Goal: Task Accomplishment & Management: Manage account settings

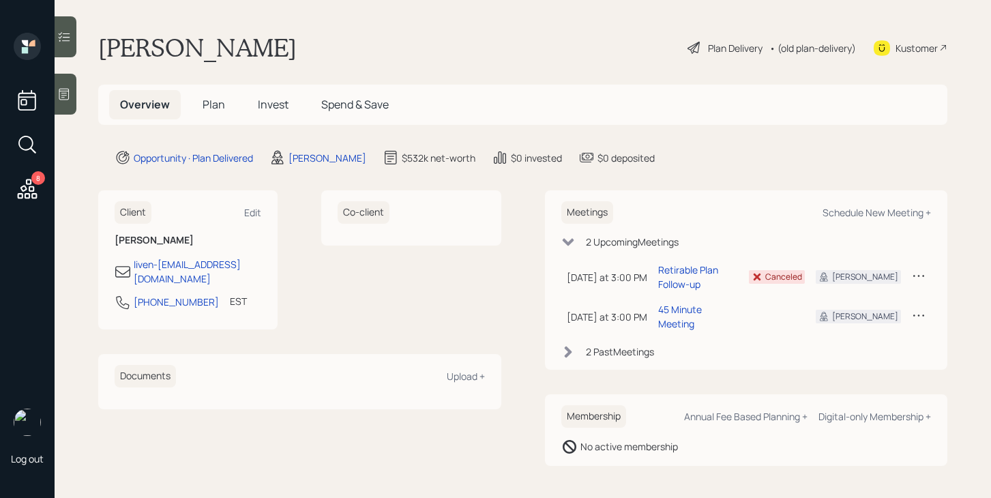
click at [209, 111] on span "Plan" at bounding box center [214, 104] width 23 height 15
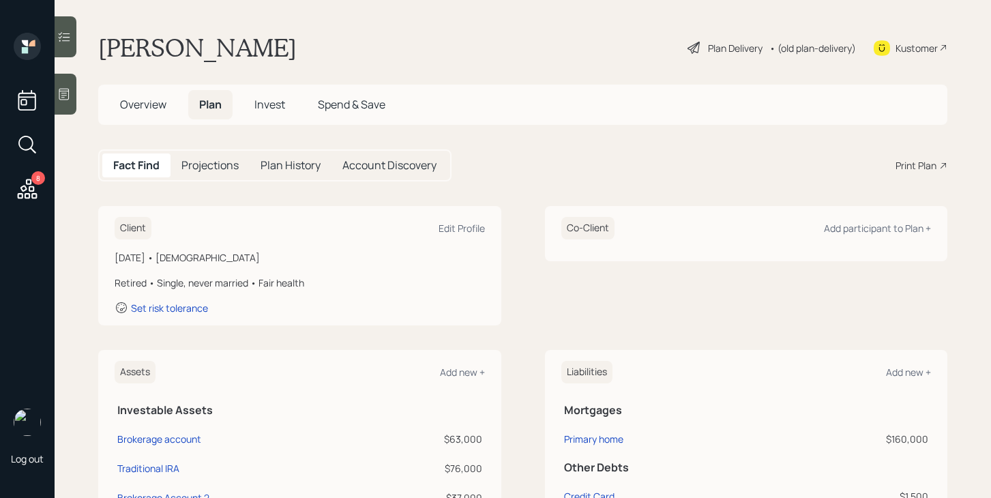
click at [157, 106] on span "Overview" at bounding box center [143, 104] width 46 height 15
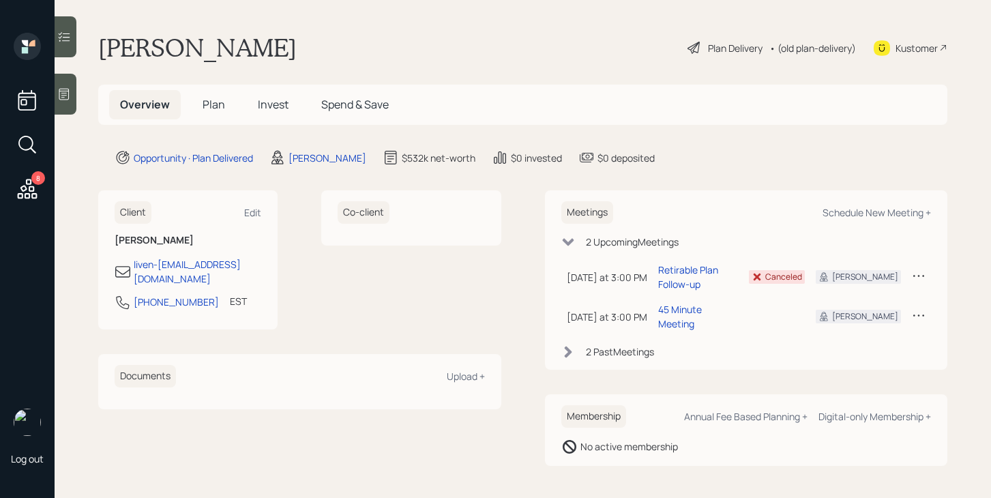
click at [218, 104] on span "Plan" at bounding box center [214, 104] width 23 height 15
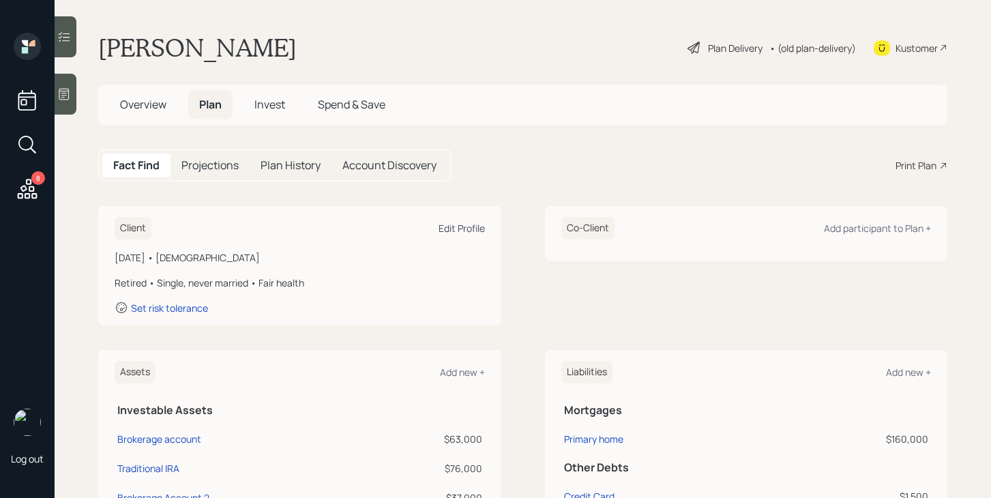
click at [459, 225] on div "Edit Profile" at bounding box center [462, 228] width 46 height 13
select select "fair"
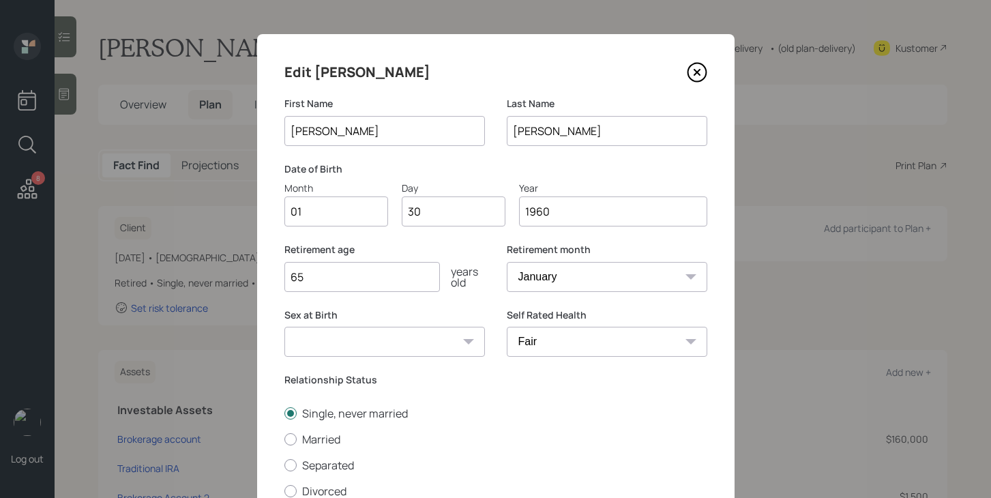
click at [333, 130] on input "[PERSON_NAME]" at bounding box center [385, 131] width 201 height 30
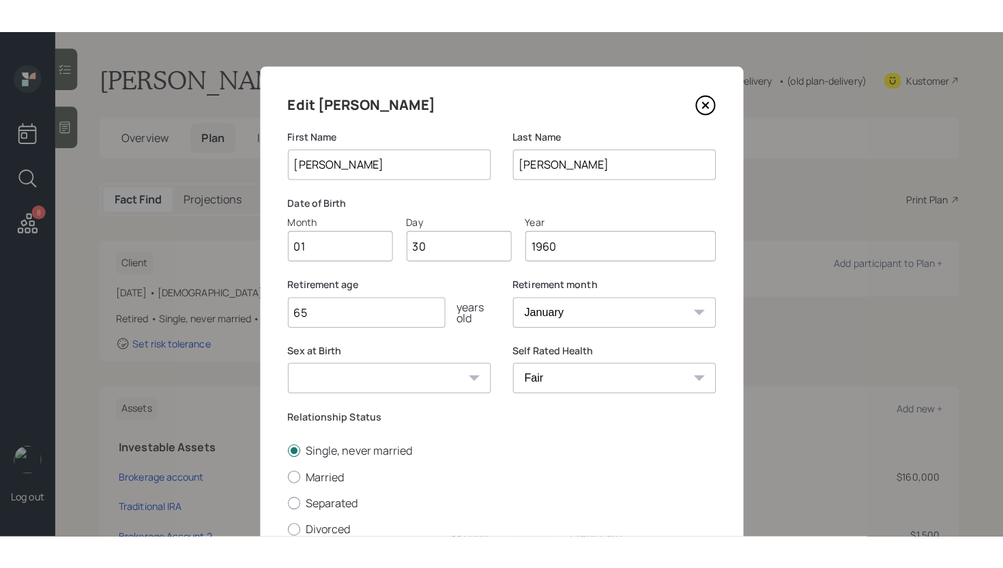
scroll to position [134, 0]
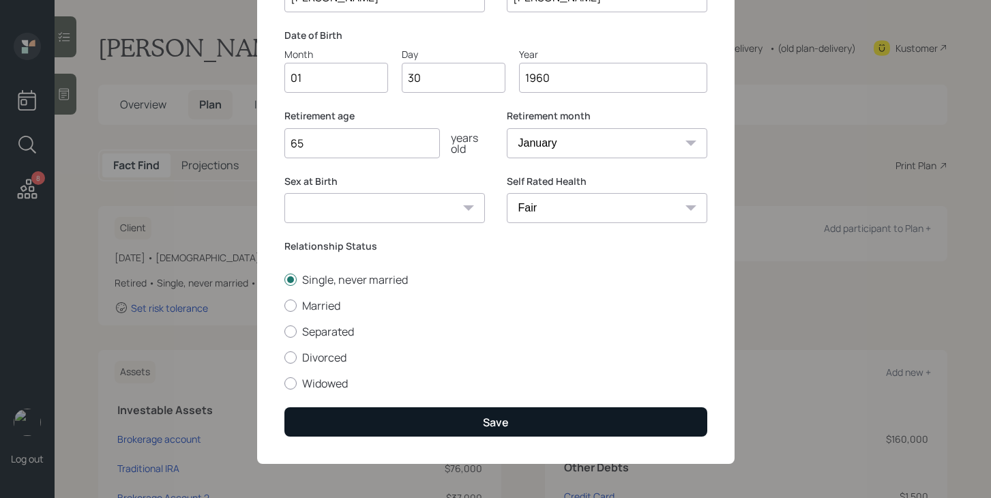
type input "[PERSON_NAME]"
click at [527, 410] on button "Save" at bounding box center [496, 421] width 423 height 29
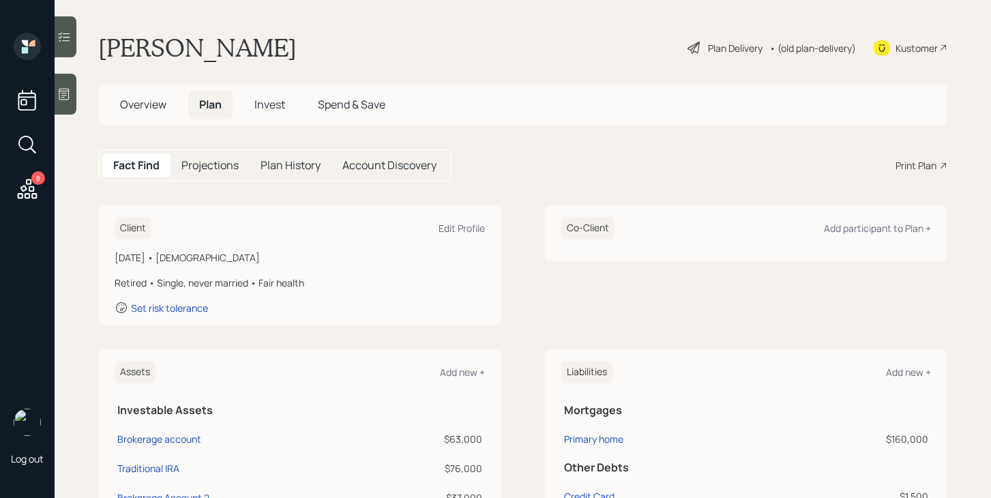
click at [741, 47] on div "Plan Delivery" at bounding box center [735, 48] width 55 height 14
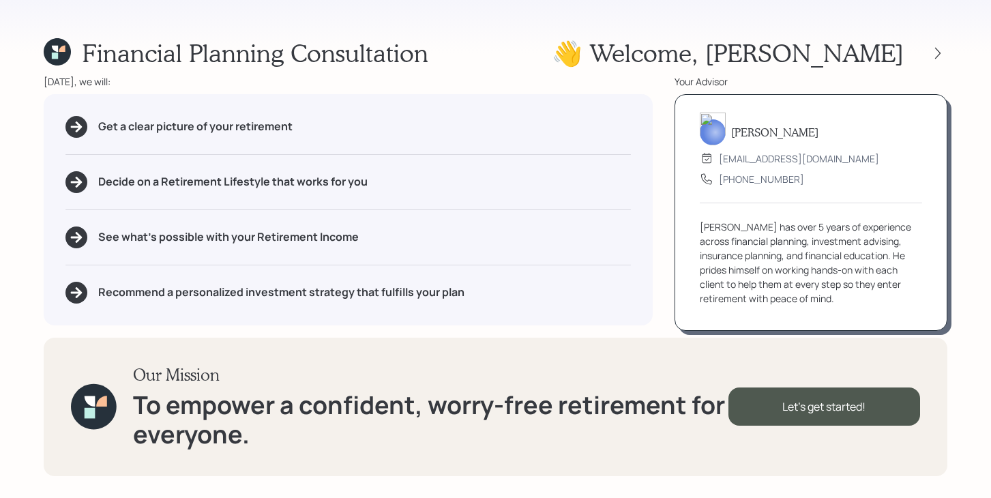
click at [962, 54] on div "Financial Planning Consultation 👋 Welcome , [PERSON_NAME] [DATE], we will: Get …" at bounding box center [495, 249] width 991 height 498
click at [944, 54] on icon at bounding box center [938, 53] width 14 height 14
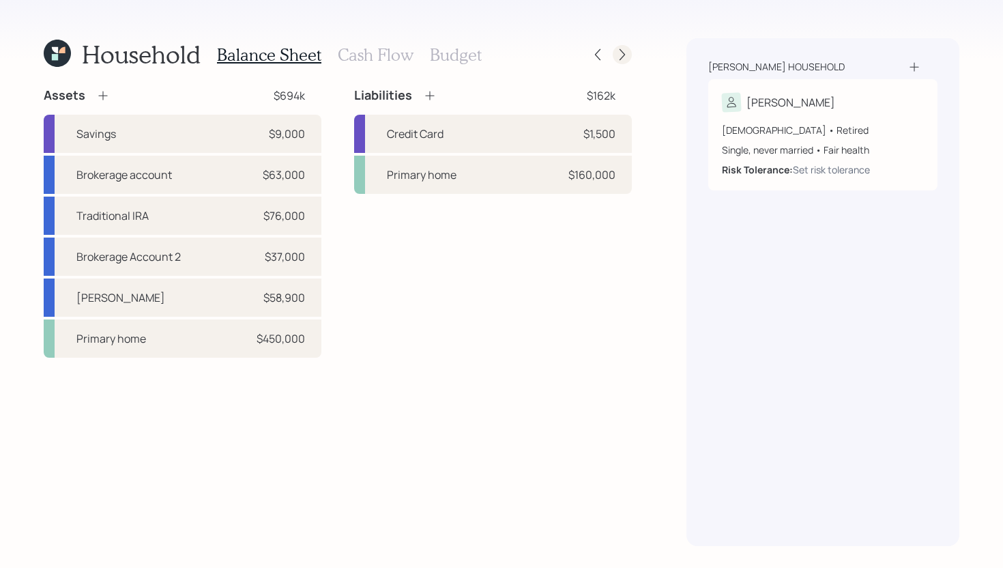
click at [624, 59] on icon at bounding box center [622, 55] width 14 height 14
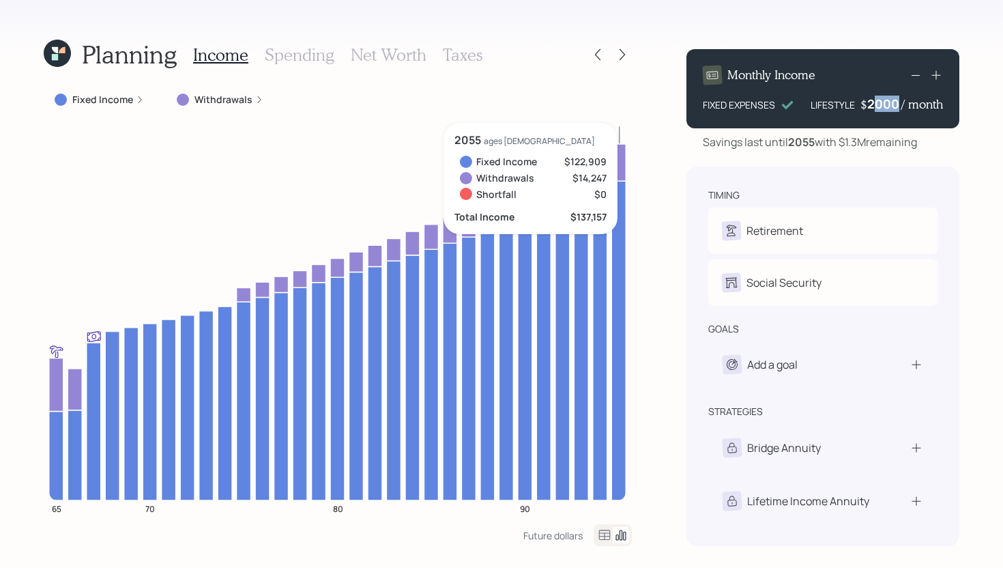
drag, startPoint x: 897, startPoint y: 103, endPoint x: 876, endPoint y: 104, distance: 21.2
click at [876, 104] on div "2000" at bounding box center [884, 104] width 34 height 16
click at [662, 284] on div "Planning Income Spending Net Worth Taxes Fixed Income Withdrawals 65 70 80 90 2…" at bounding box center [501, 284] width 1003 height 568
drag, startPoint x: 901, startPoint y: 105, endPoint x: 885, endPoint y: 103, distance: 16.5
click at [885, 103] on div "$ 2500 / month" at bounding box center [901, 104] width 83 height 16
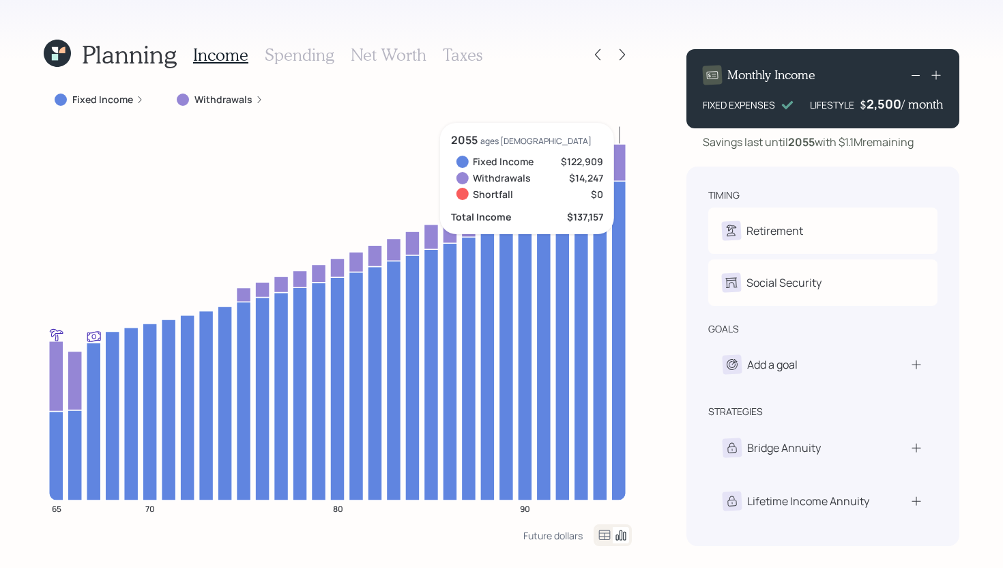
click at [654, 229] on div "Planning Income Spending Net Worth Taxes Fixed Income Withdrawals 65 70 80 90 2…" at bounding box center [501, 284] width 1003 height 568
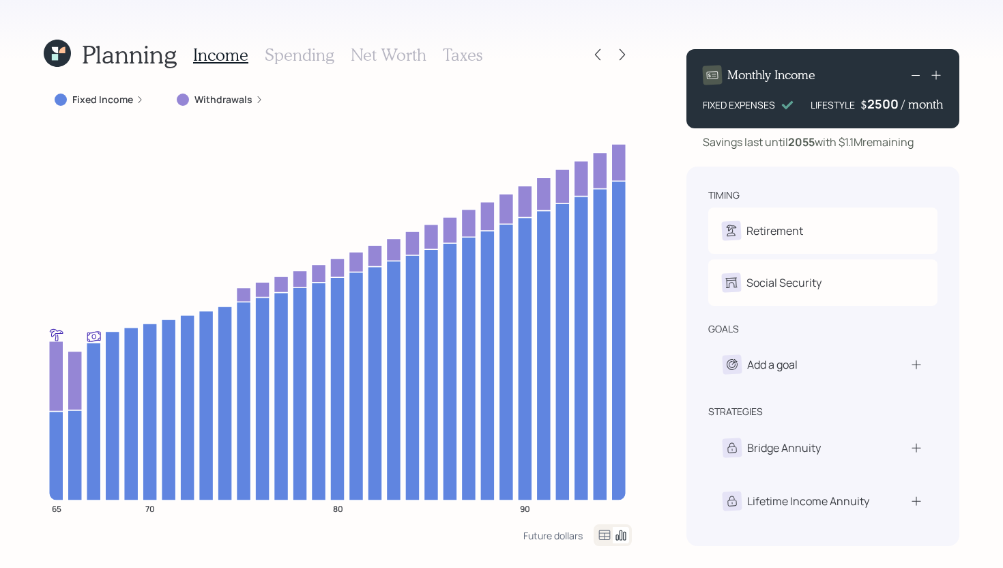
click at [884, 106] on div "2500" at bounding box center [884, 104] width 34 height 16
click at [647, 287] on div "Planning Income Spending Net Worth Taxes Fixed Income Withdrawals 65 70 80 90 F…" at bounding box center [501, 284] width 1003 height 568
click at [889, 104] on div "2,000" at bounding box center [883, 104] width 35 height 16
click at [889, 104] on div "2000" at bounding box center [884, 104] width 34 height 16
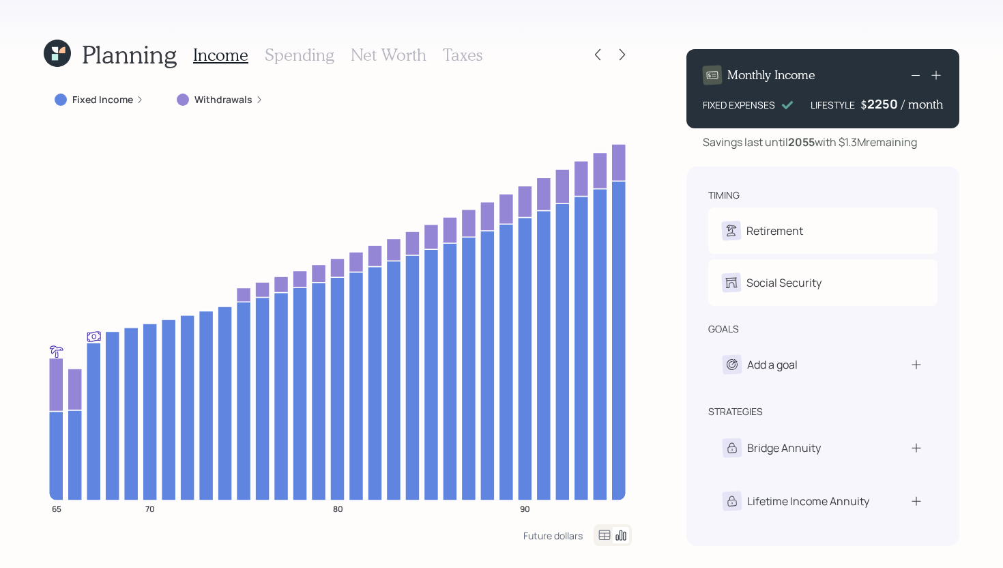
click at [655, 370] on div "Planning Income Spending Net Worth Taxes Fixed Income Withdrawals 65 70 80 90 F…" at bounding box center [501, 284] width 1003 height 568
click at [650, 333] on div "Planning Income Spending Net Worth Taxes Fixed Income Withdrawals 65 70 80 90 F…" at bounding box center [501, 284] width 1003 height 568
click at [774, 359] on div "Add a goal" at bounding box center [772, 364] width 50 height 16
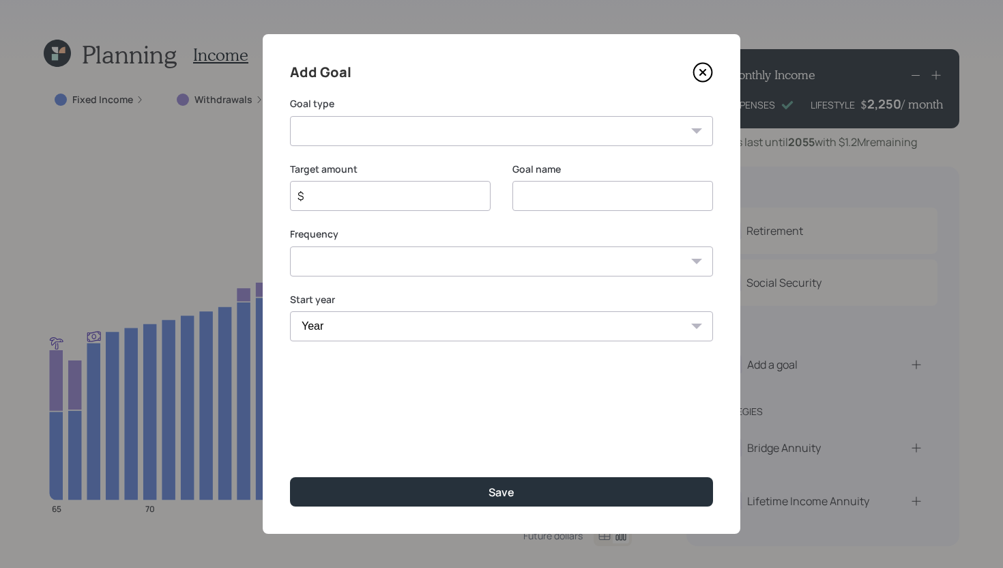
click at [530, 128] on select "Create an emergency fund Donate to charity Purchase a home Make a purchase Supp…" at bounding box center [501, 131] width 423 height 30
select select "vacation"
click at [290, 116] on select "Create an emergency fund Donate to charity Purchase a home Make a purchase Supp…" at bounding box center [501, 131] width 423 height 30
type input "Plan for travel"
click at [402, 194] on input "$" at bounding box center [384, 196] width 177 height 16
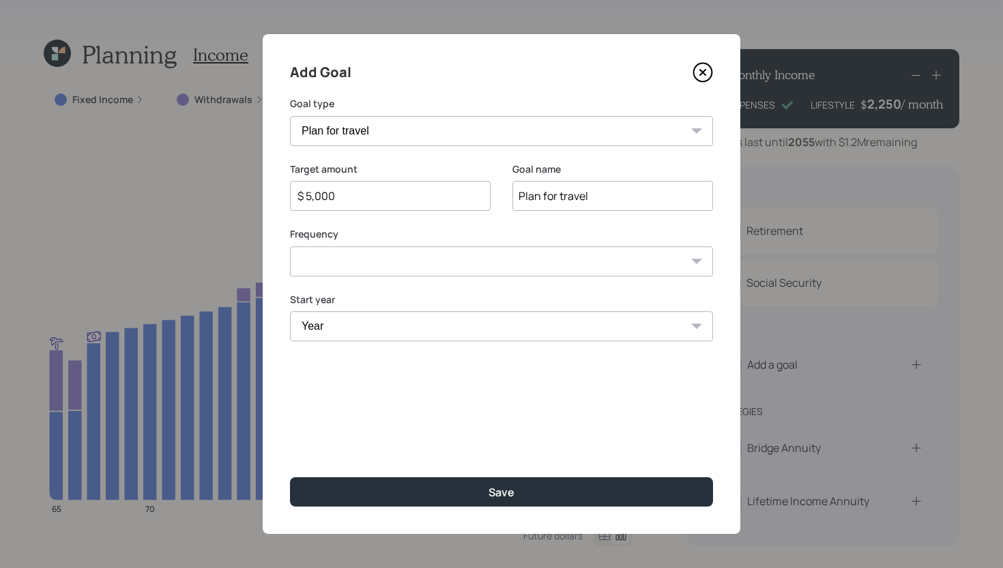
type input "$ 5,000"
click at [405, 261] on select "One time Every 1 year Every 2 years Every 3 years Every 4 years Every 5 years E…" at bounding box center [501, 261] width 423 height 30
select select "1"
click at [290, 246] on select "One time Every 1 year Every 2 years Every 3 years Every 4 years Every 5 years E…" at bounding box center [501, 261] width 423 height 30
click at [368, 329] on select "Year [DATE] 2026 2027 2028 2029 2030 2031 2032 2033 2034 2035 2036 2037 2038 20…" at bounding box center [390, 326] width 201 height 30
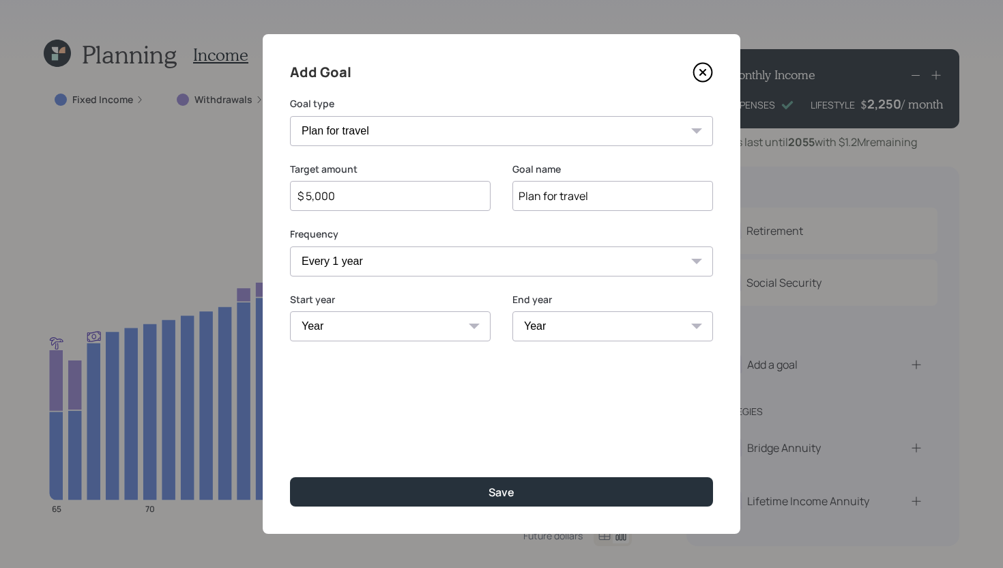
select select "2025"
click at [290, 311] on select "Year [DATE] 2026 2027 2028 2029 2030 2031 2032 2033 2034 2035 2036 2037 2038 20…" at bounding box center [390, 326] width 201 height 30
click at [549, 319] on select "Year [DATE] 2026 2027 2028 2029 2030 2031 2032 2033 2034 2035 2036 2037 2038 20…" at bounding box center [612, 326] width 201 height 30
select select "2034"
click at [512, 311] on select "Year [DATE] 2026 2027 2028 2029 2030 2031 2032 2033 2034 2035 2036 2037 2038 20…" at bounding box center [612, 326] width 201 height 30
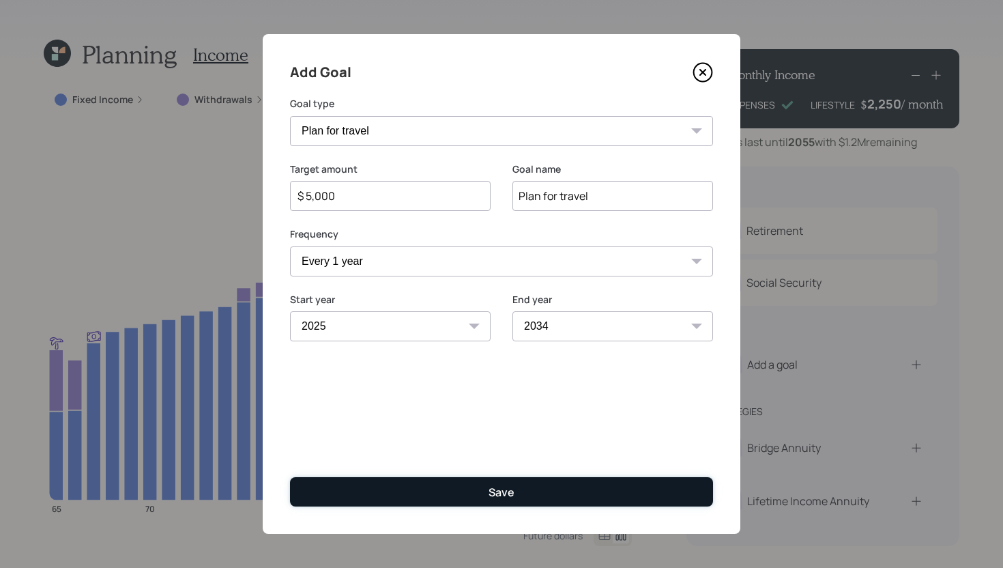
click at [569, 495] on button "Save" at bounding box center [501, 491] width 423 height 29
type input "$"
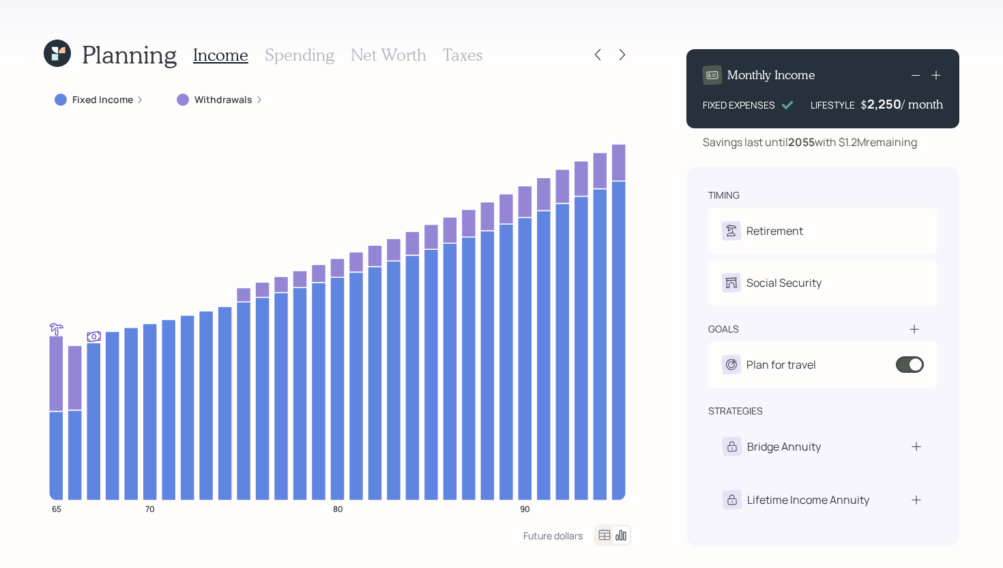
click at [890, 106] on div "2,250" at bounding box center [884, 104] width 34 height 16
click at [890, 106] on div "2250" at bounding box center [884, 104] width 34 height 16
click at [667, 278] on div "Planning Income Spending Net Worth Taxes Fixed Income Withdrawals 65 70 80 90 F…" at bounding box center [501, 284] width 1003 height 568
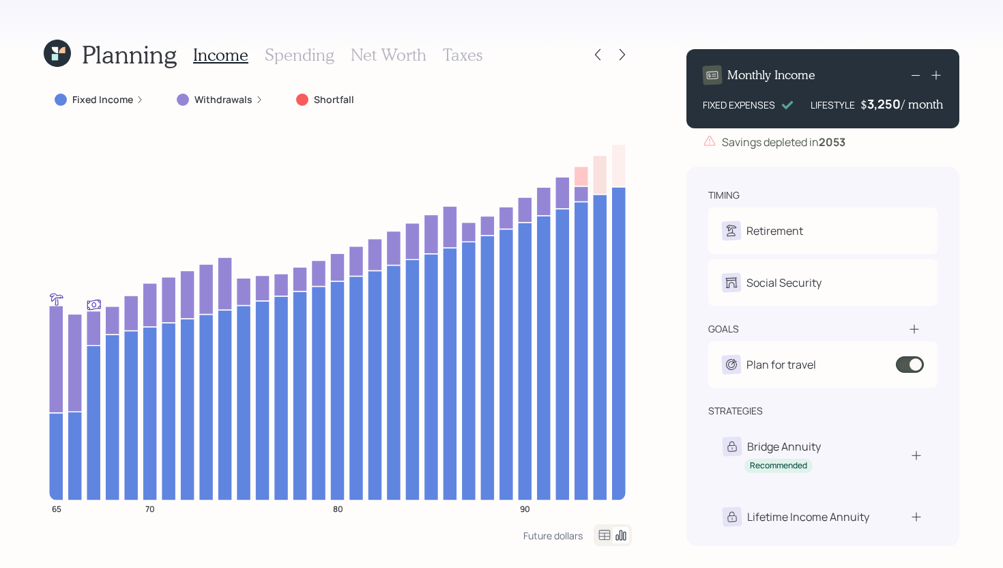
click at [116, 106] on div "Fixed Income" at bounding box center [99, 99] width 111 height 25
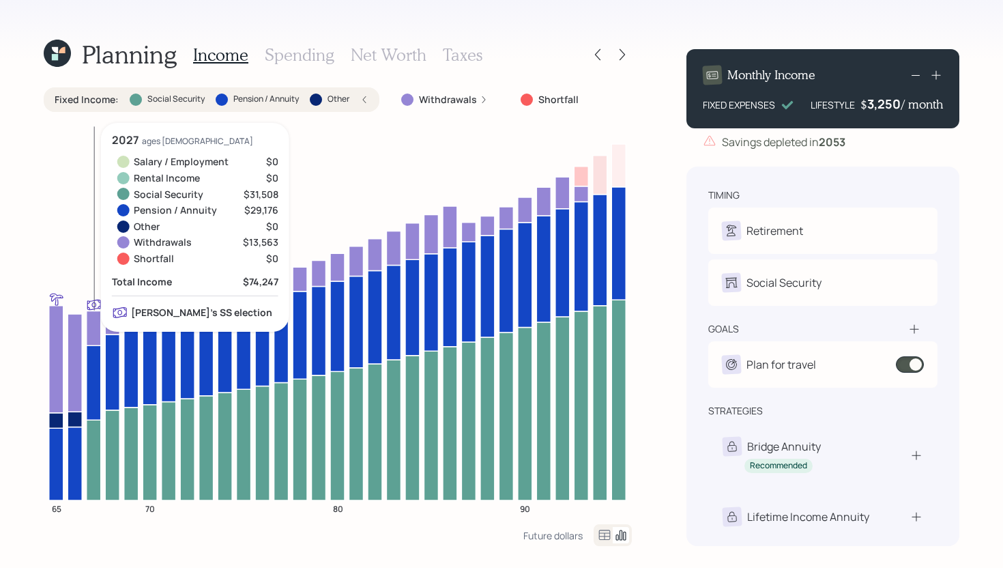
click at [92, 405] on icon at bounding box center [94, 382] width 14 height 74
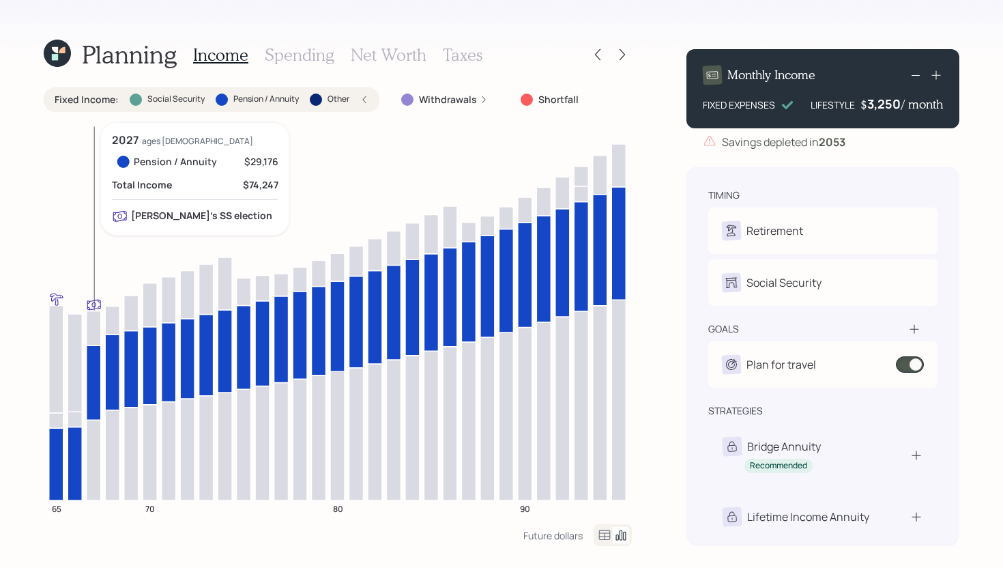
click at [92, 405] on icon at bounding box center [94, 382] width 14 height 74
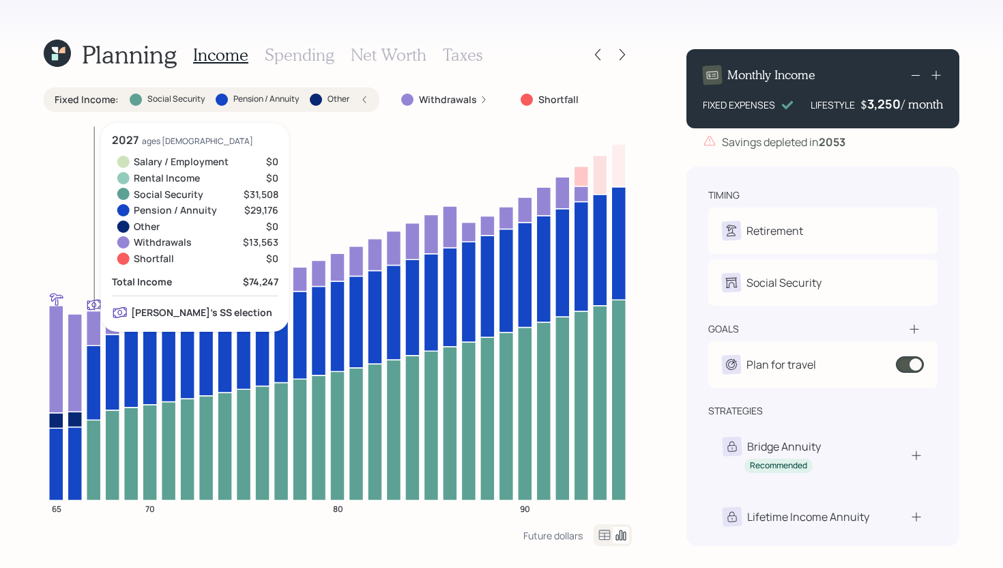
click at [92, 439] on icon at bounding box center [94, 460] width 14 height 81
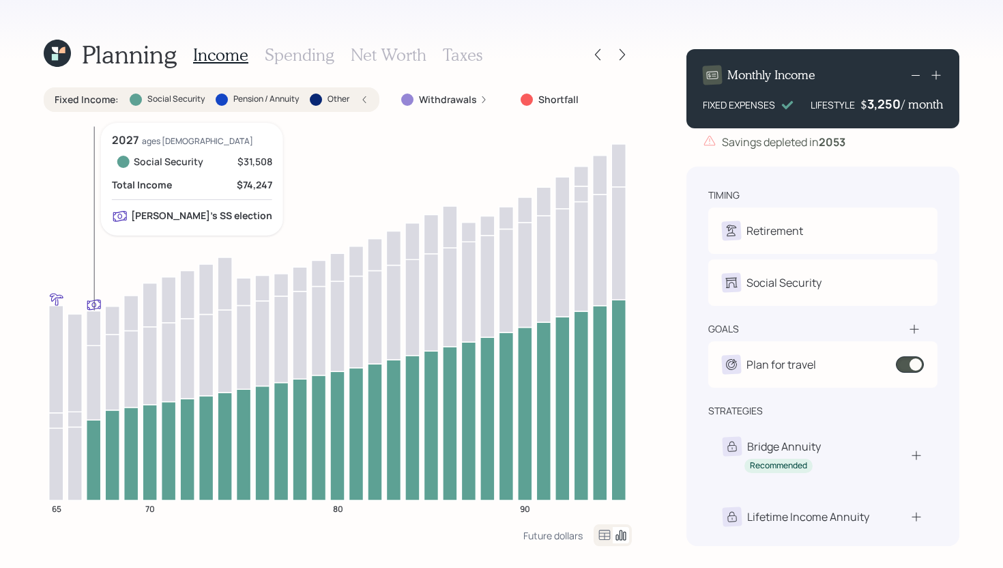
click at [92, 439] on icon at bounding box center [94, 460] width 14 height 81
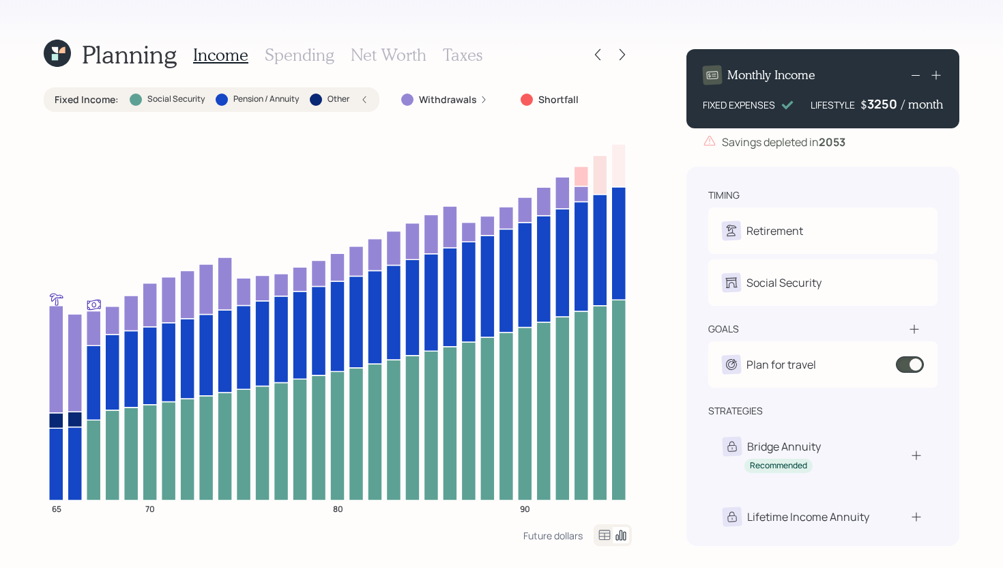
click at [889, 103] on div "3250" at bounding box center [884, 104] width 34 height 16
click at [656, 283] on div "Planning Income Spending Net Worth Taxes Fixed Income : Social Security Pension…" at bounding box center [501, 284] width 1003 height 568
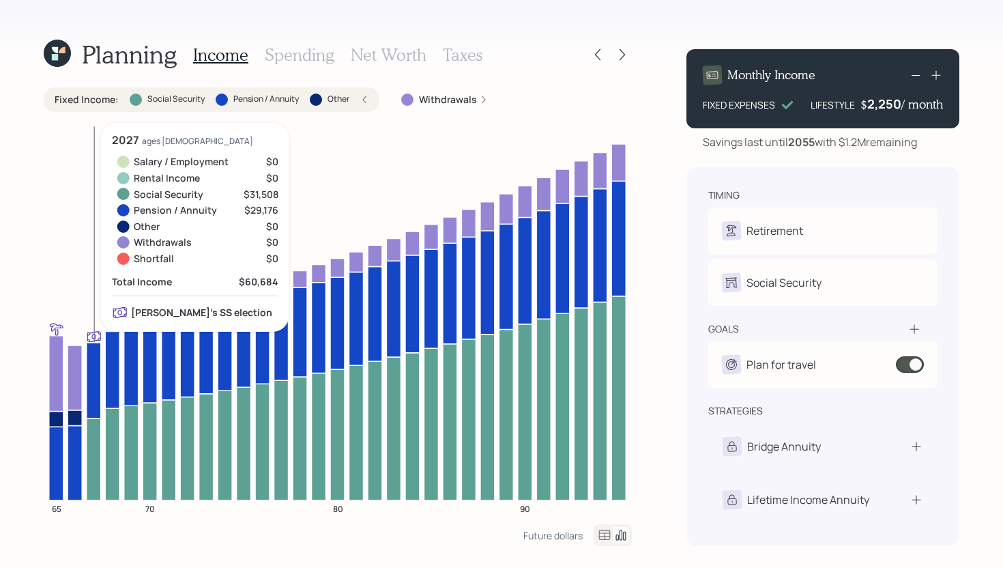
click at [93, 432] on icon at bounding box center [94, 459] width 14 height 82
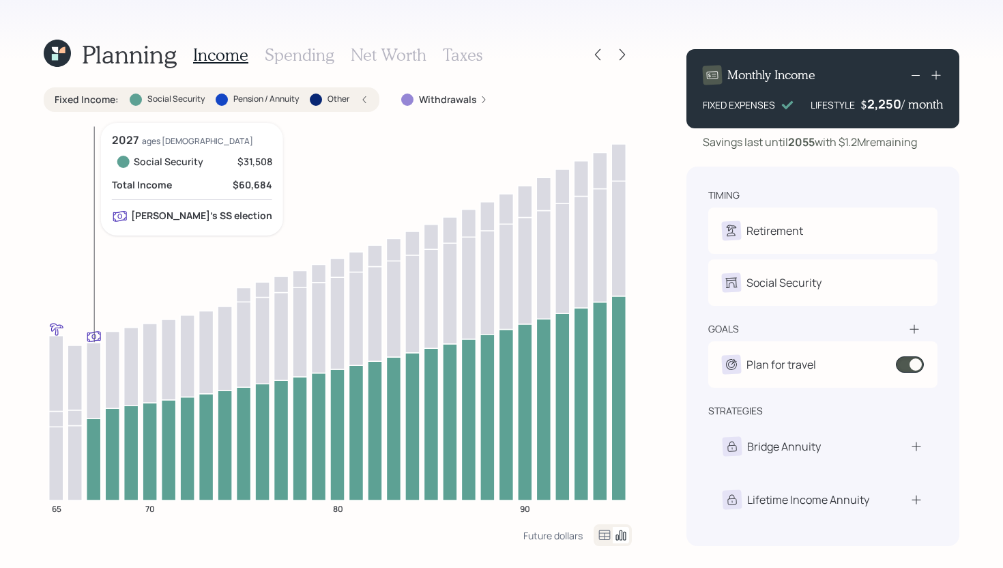
click at [93, 432] on icon at bounding box center [94, 459] width 14 height 82
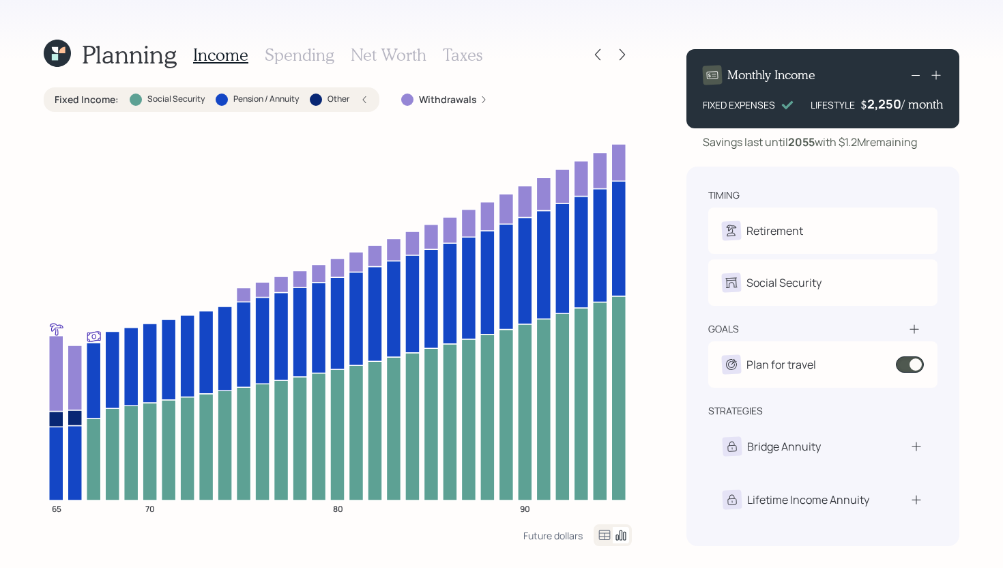
click at [608, 57] on div at bounding box center [610, 54] width 44 height 19
click at [597, 57] on icon at bounding box center [598, 55] width 14 height 14
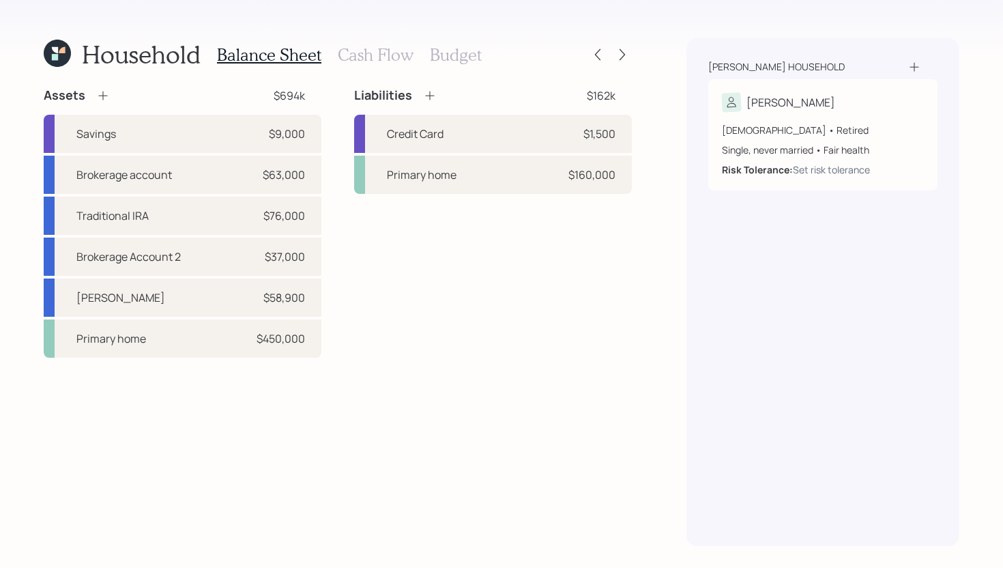
click at [359, 63] on h3 "Cash Flow" at bounding box center [376, 55] width 76 height 20
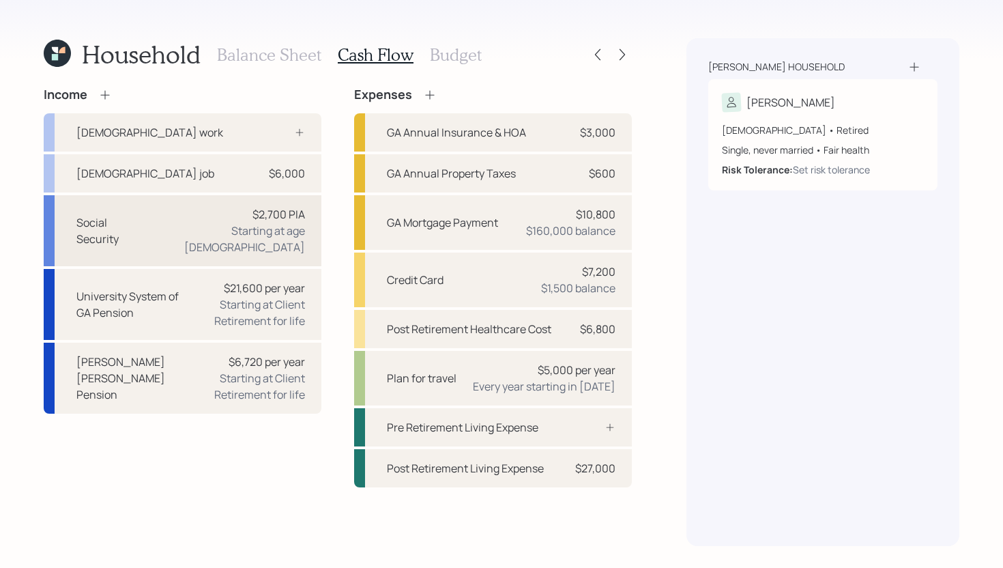
click at [257, 213] on div "$2,700 PIA" at bounding box center [278, 214] width 53 height 16
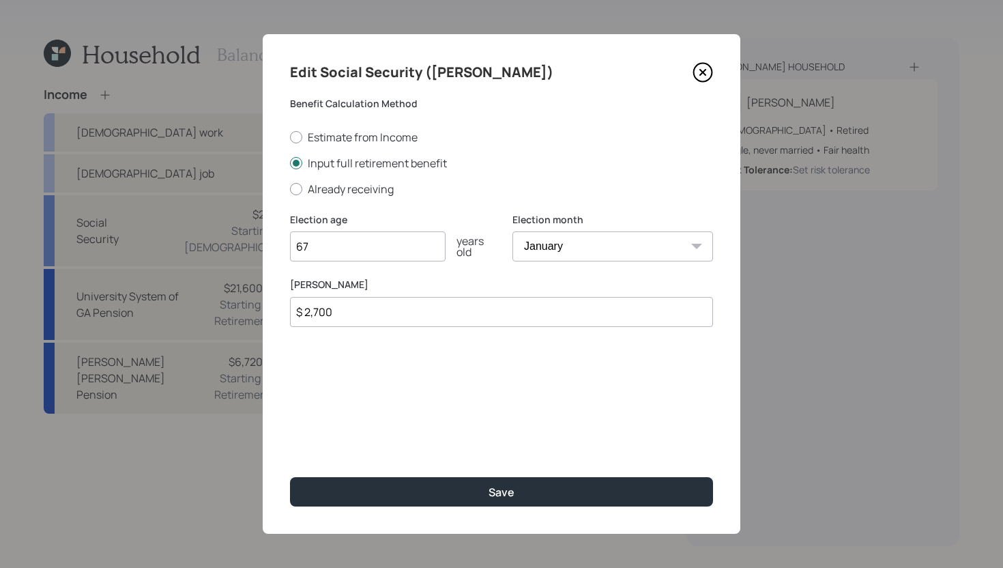
click at [321, 312] on input "$ 2,700" at bounding box center [501, 312] width 423 height 30
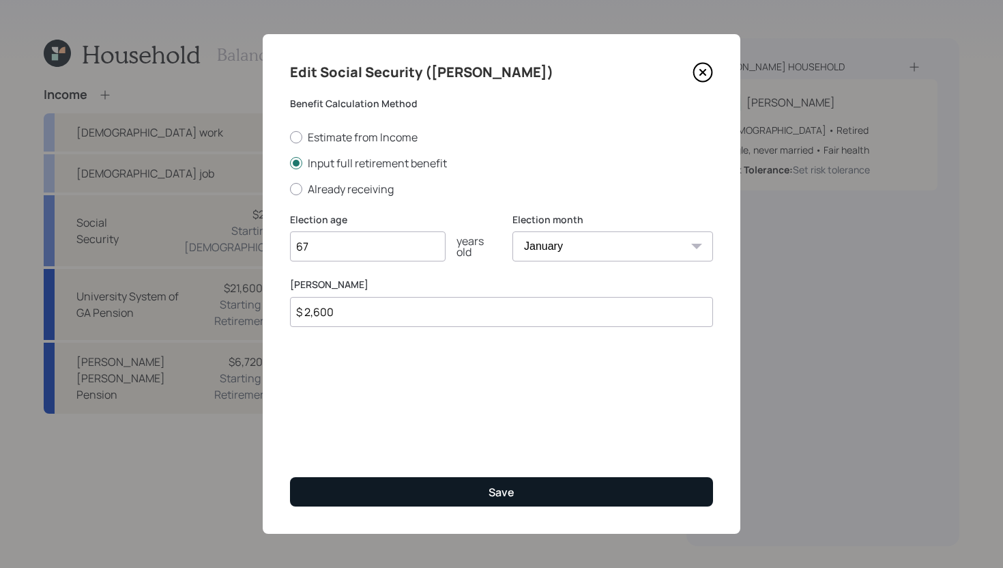
type input "$ 2,600"
click at [469, 495] on button "Save" at bounding box center [501, 491] width 423 height 29
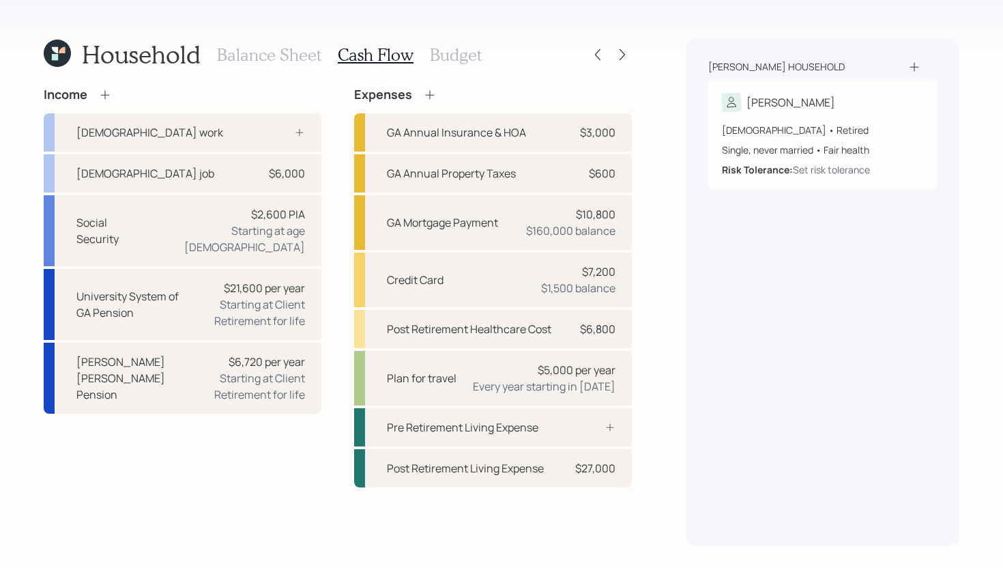
click at [637, 56] on div "Household Balance Sheet Cash Flow Budget Income [DEMOGRAPHIC_DATA] work [DEMOGR…" at bounding box center [501, 284] width 1003 height 568
click at [624, 56] on icon at bounding box center [622, 55] width 14 height 14
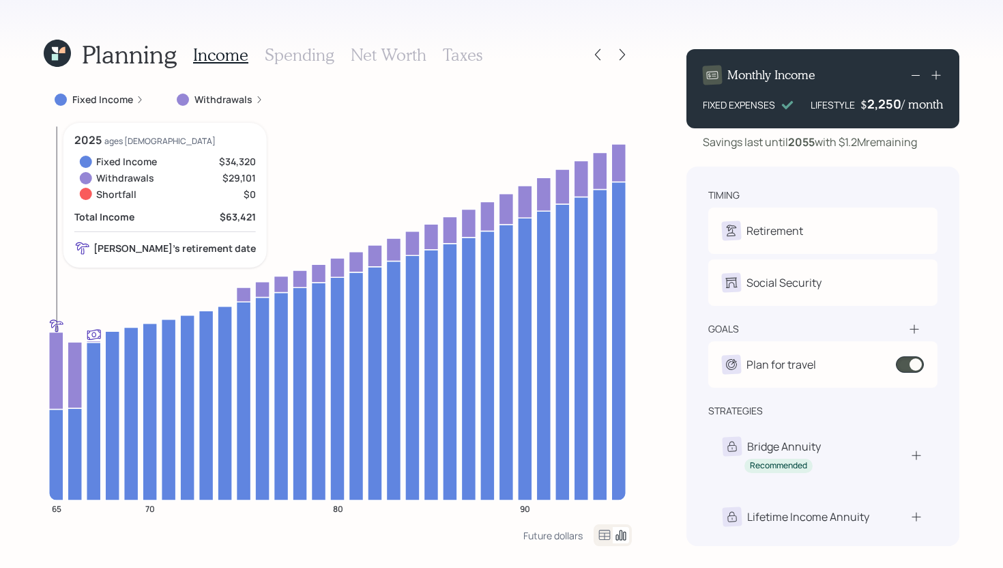
click at [59, 387] on icon at bounding box center [56, 370] width 14 height 77
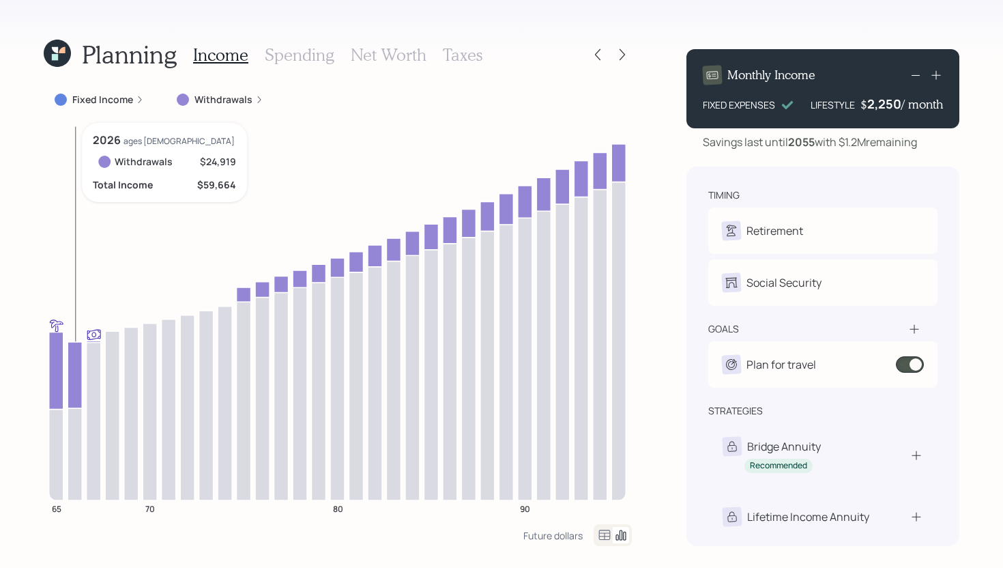
click at [74, 369] on icon at bounding box center [75, 375] width 14 height 66
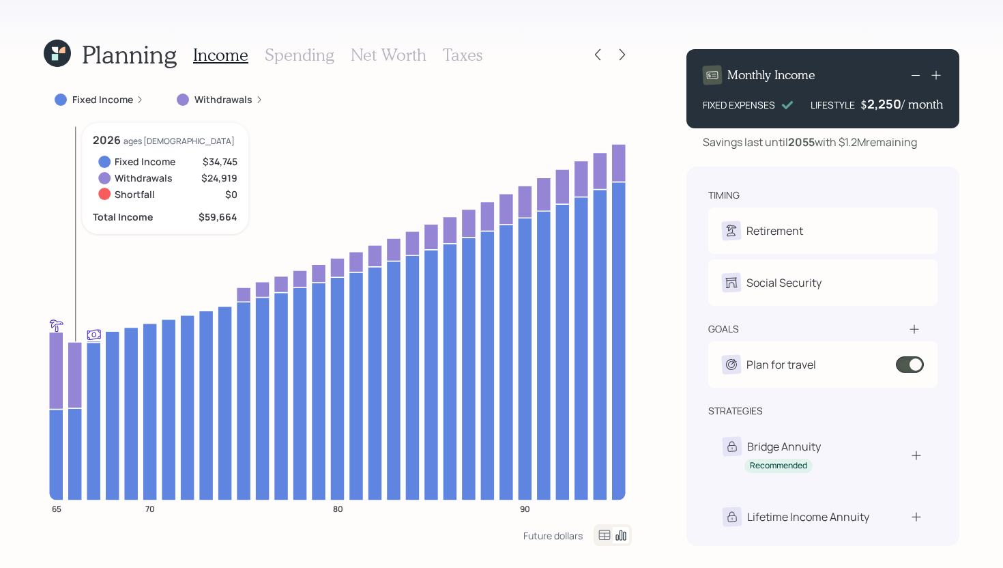
click at [76, 365] on icon at bounding box center [75, 375] width 14 height 66
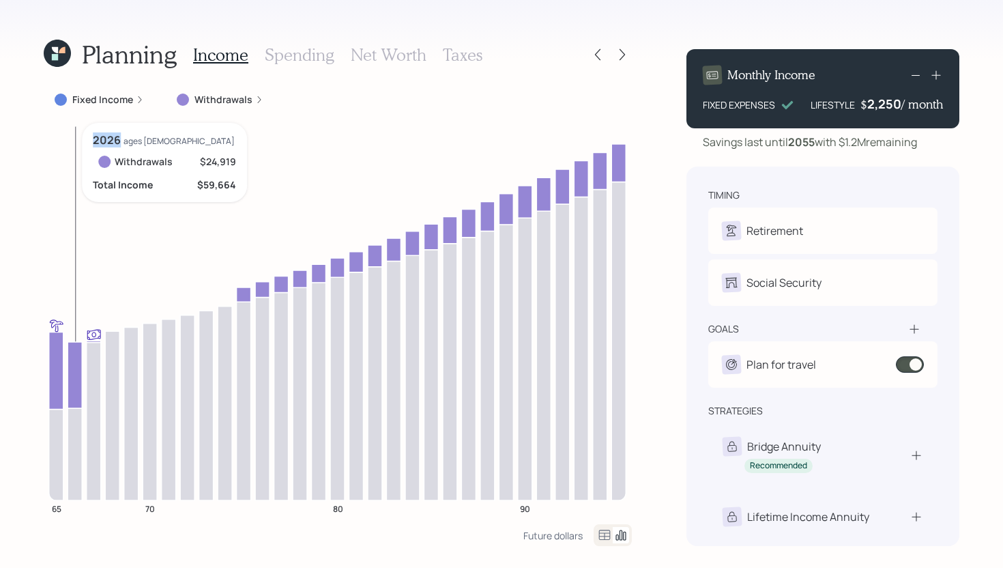
click at [76, 365] on icon at bounding box center [75, 375] width 14 height 66
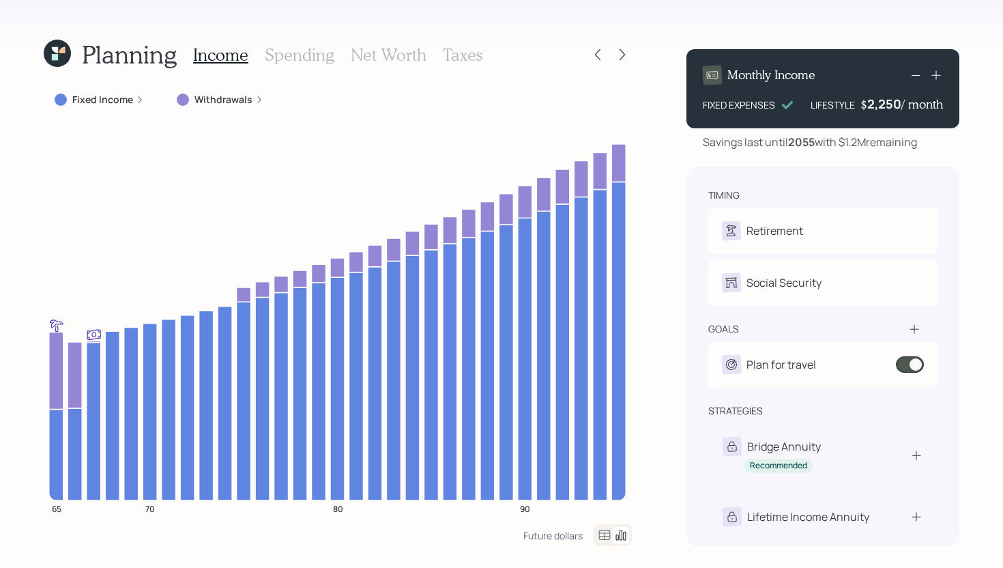
click at [886, 102] on div "2,250" at bounding box center [884, 104] width 34 height 16
click at [886, 102] on div "2250" at bounding box center [884, 104] width 34 height 16
click at [653, 274] on div "Planning Income Spending Net Worth Taxes Fixed Income Withdrawals 65 70 80 90 F…" at bounding box center [501, 284] width 1003 height 568
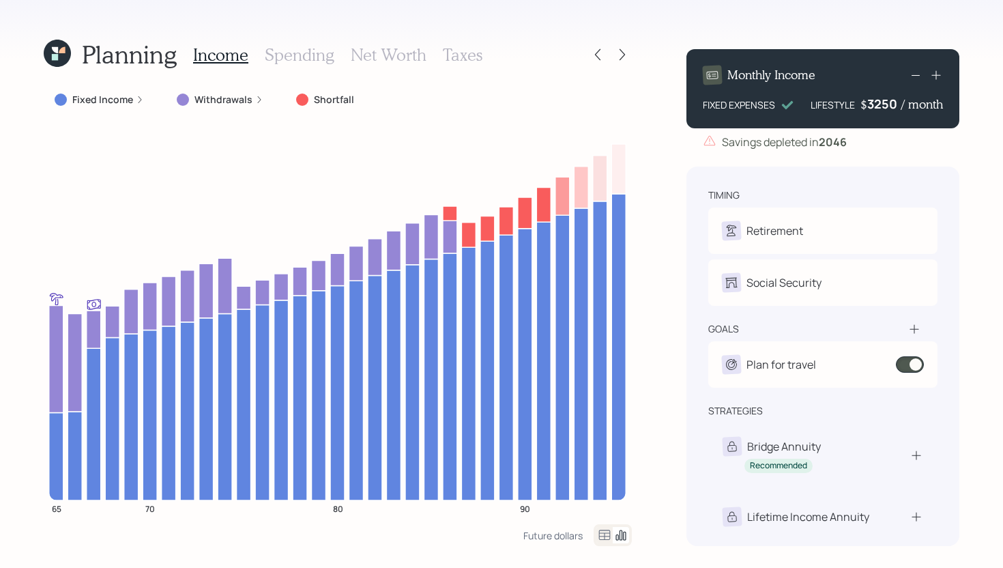
click at [883, 106] on div "3250" at bounding box center [884, 104] width 34 height 16
click at [661, 226] on div "Planning Income Spending Net Worth Taxes Fixed Income Withdrawals Shortfall 65 …" at bounding box center [501, 284] width 1003 height 568
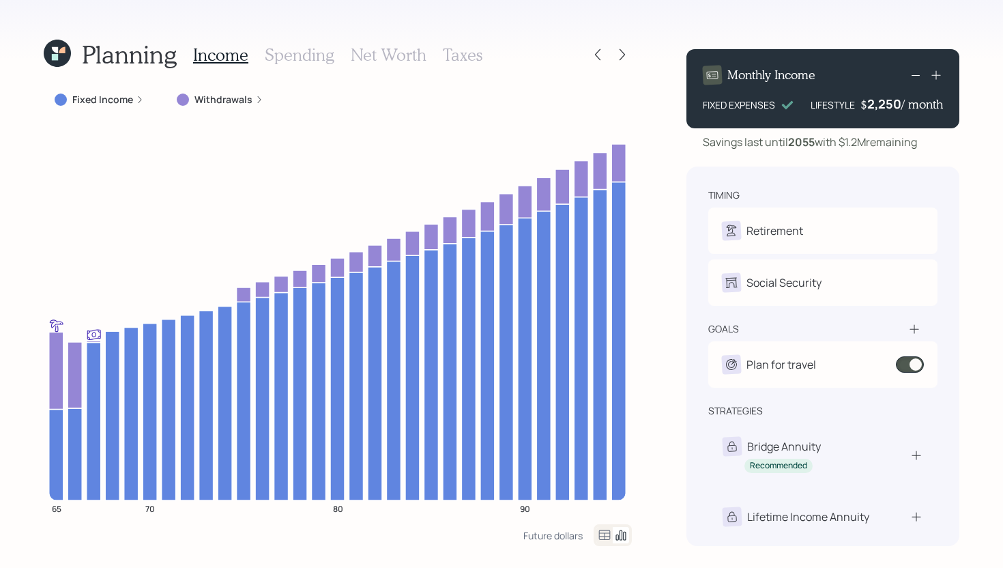
click at [914, 330] on icon at bounding box center [914, 328] width 9 height 9
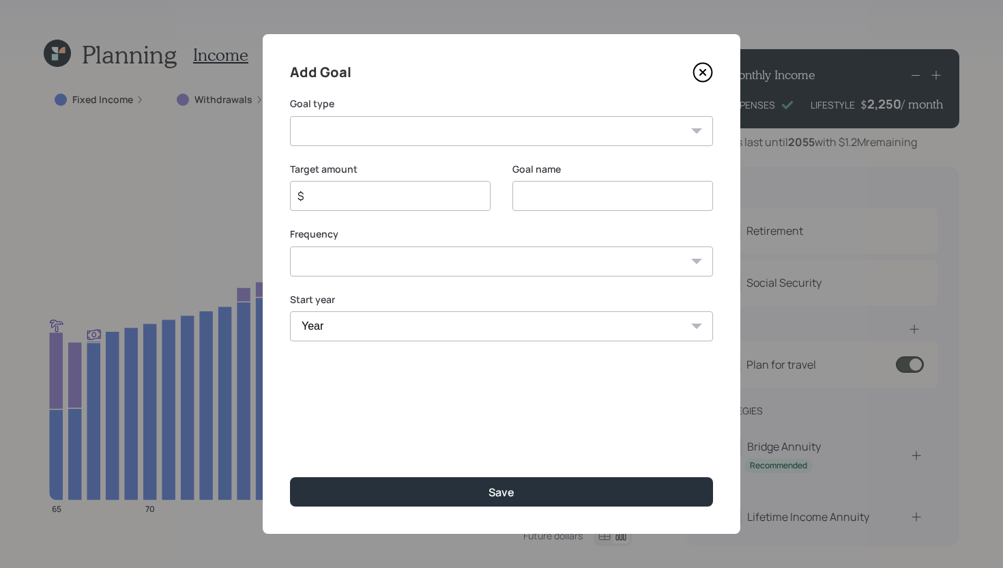
click at [420, 136] on select "Create an emergency fund Donate to charity Purchase a home Make a purchase Supp…" at bounding box center [501, 131] width 423 height 30
select select "other"
click at [290, 116] on select "Create an emergency fund Donate to charity Purchase a home Make a purchase Supp…" at bounding box center [501, 131] width 423 height 30
click at [613, 203] on input "Other" at bounding box center [612, 196] width 201 height 30
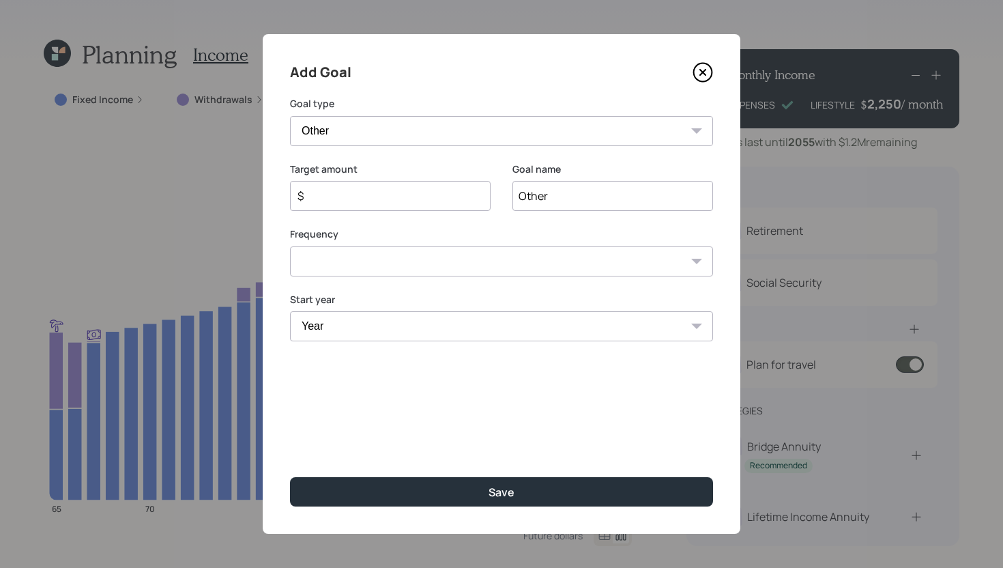
click at [613, 203] on input "Other" at bounding box center [612, 196] width 201 height 30
type input "Fix Windows"
click at [414, 192] on input "$" at bounding box center [384, 196] width 177 height 16
type input "$ 5,000"
click at [451, 259] on select "One time Every 1 year Every 2 years Every 3 years Every 4 years Every 5 years E…" at bounding box center [501, 261] width 423 height 30
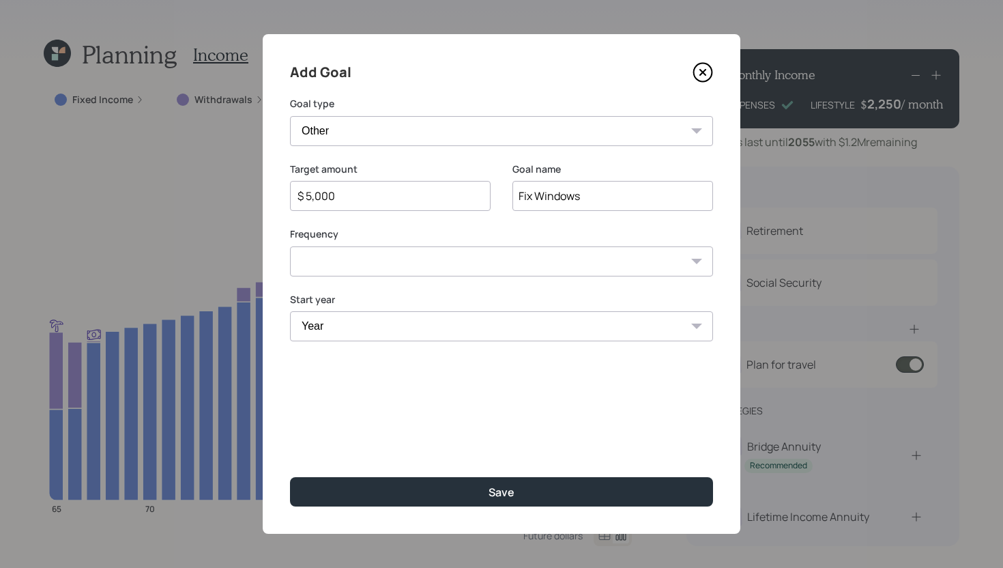
select select "0"
click at [290, 246] on select "One time Every 1 year Every 2 years Every 3 years Every 4 years Every 5 years E…" at bounding box center [501, 261] width 423 height 30
click at [385, 323] on select "Year [DATE] 2026 2027 2028 2029 2030 2031 2032 2033 2034 2035 2036 2037 2038 20…" at bounding box center [501, 326] width 423 height 30
select select "2025"
click at [290, 311] on select "Year [DATE] 2026 2027 2028 2029 2030 2031 2032 2033 2034 2035 2036 2037 2038 20…" at bounding box center [501, 326] width 423 height 30
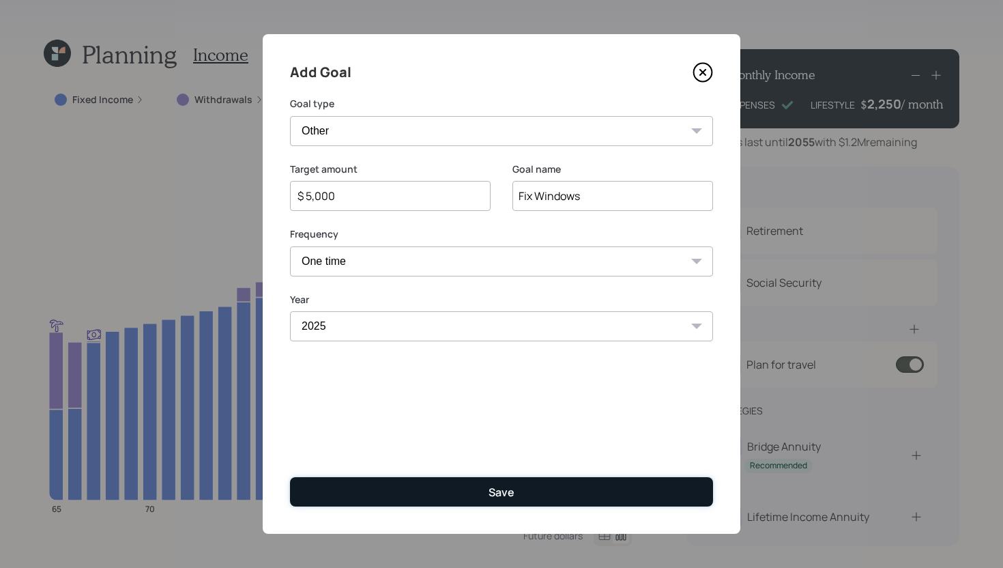
click at [383, 484] on button "Save" at bounding box center [501, 491] width 423 height 29
type input "$"
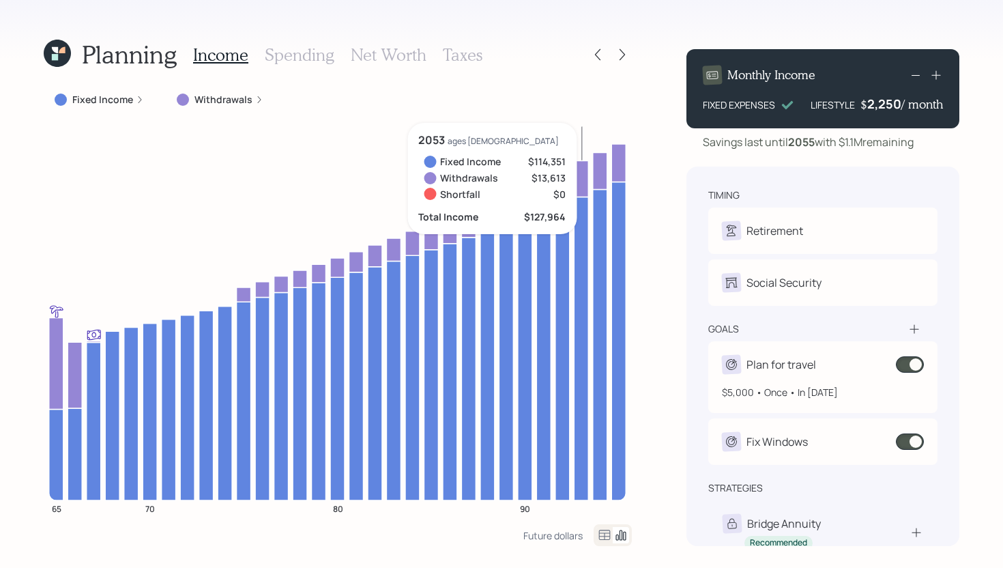
click at [903, 364] on span at bounding box center [910, 364] width 28 height 16
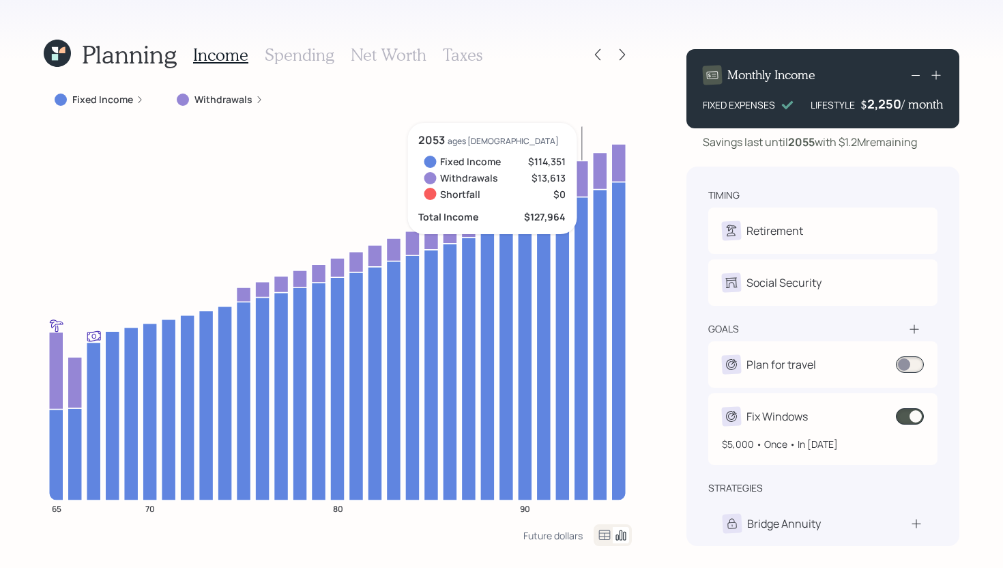
click at [915, 413] on span at bounding box center [910, 416] width 28 height 16
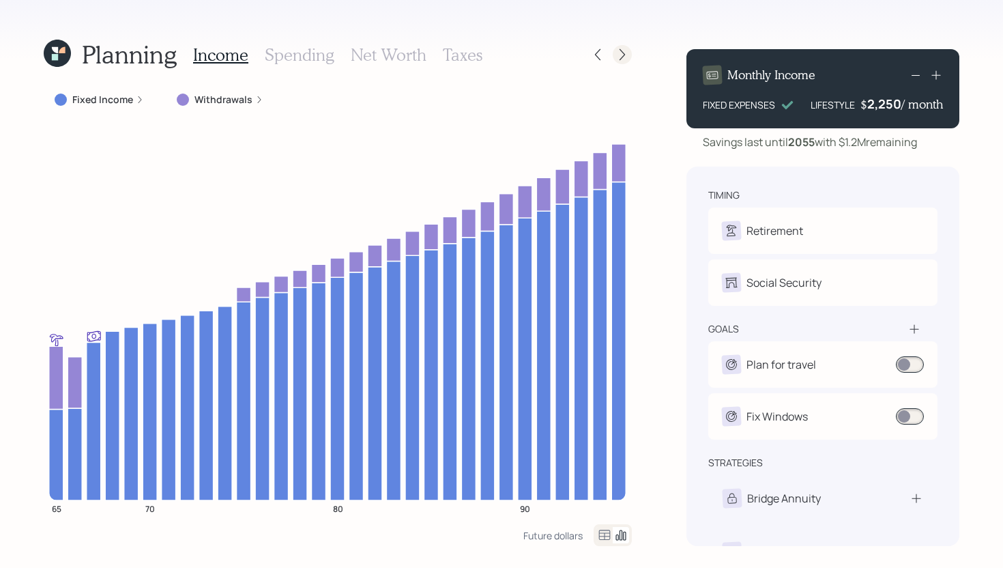
click at [628, 52] on icon at bounding box center [622, 55] width 14 height 14
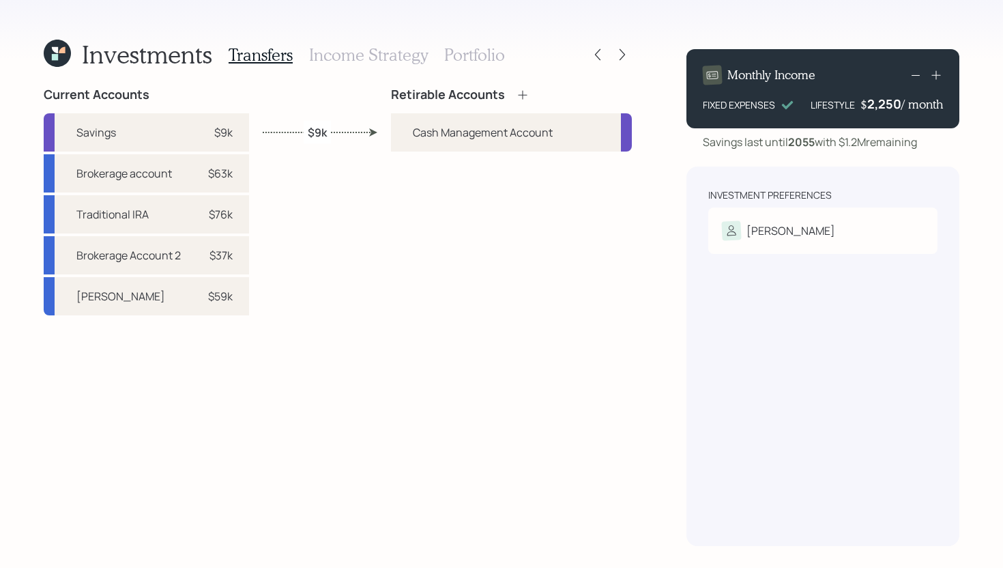
click at [523, 95] on icon at bounding box center [522, 94] width 9 height 9
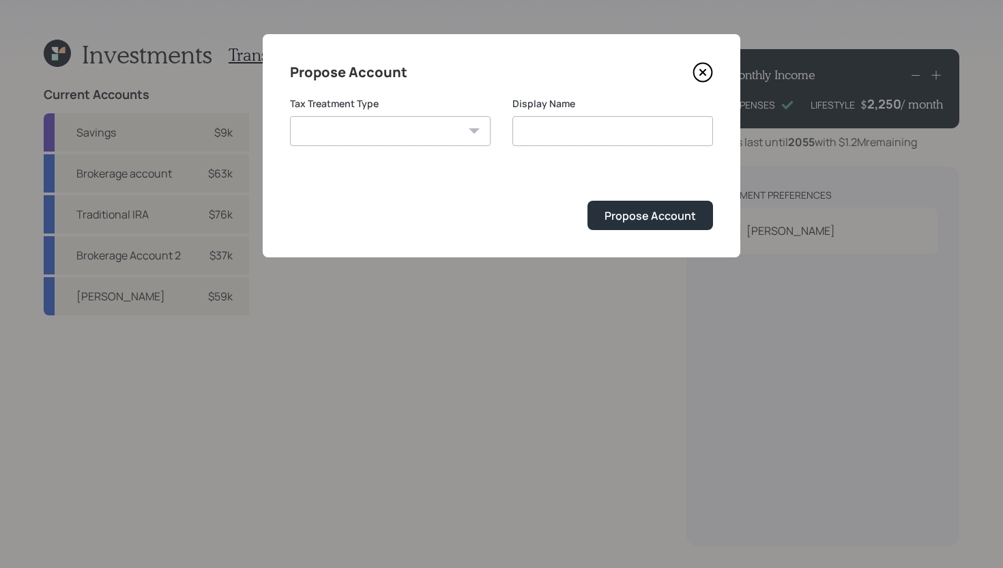
click at [343, 134] on select "Roth Taxable Traditional" at bounding box center [390, 131] width 201 height 30
select select "roth"
click at [290, 116] on select "Roth Taxable Traditional" at bounding box center [390, 131] width 201 height 30
type input "Roth"
click at [626, 218] on div "Propose Account" at bounding box center [650, 215] width 91 height 15
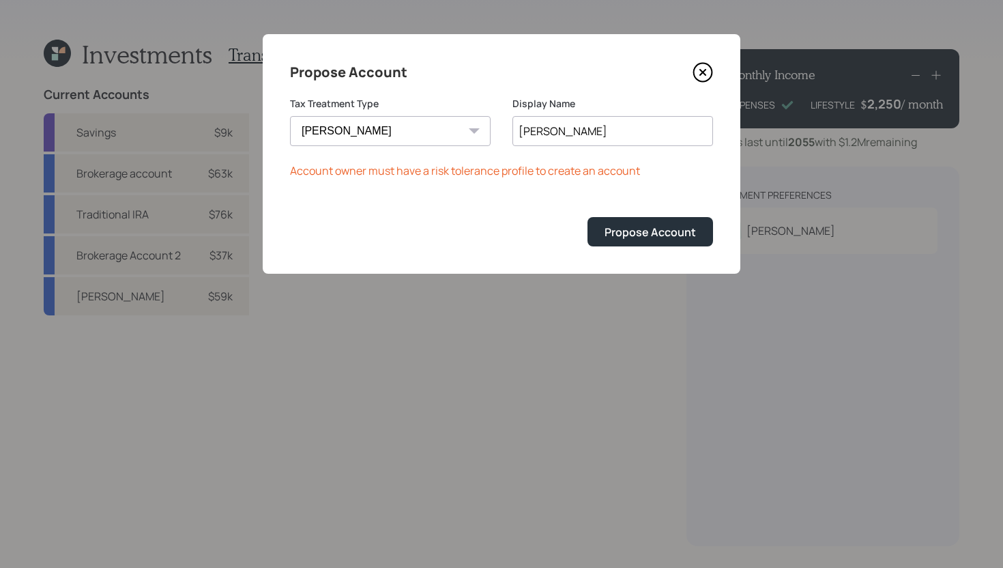
click at [706, 72] on icon at bounding box center [703, 72] width 20 height 20
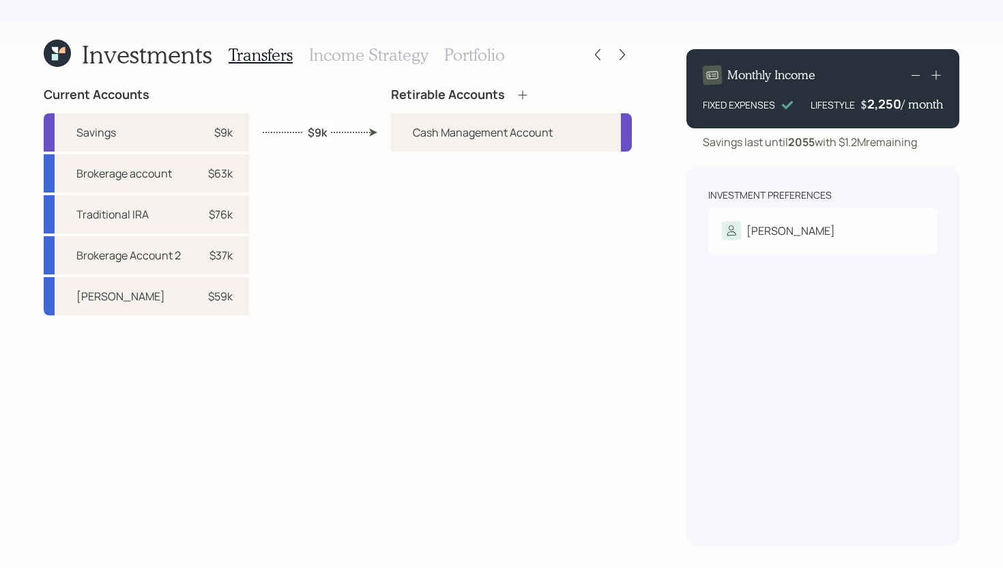
click at [65, 53] on icon at bounding box center [57, 53] width 27 height 27
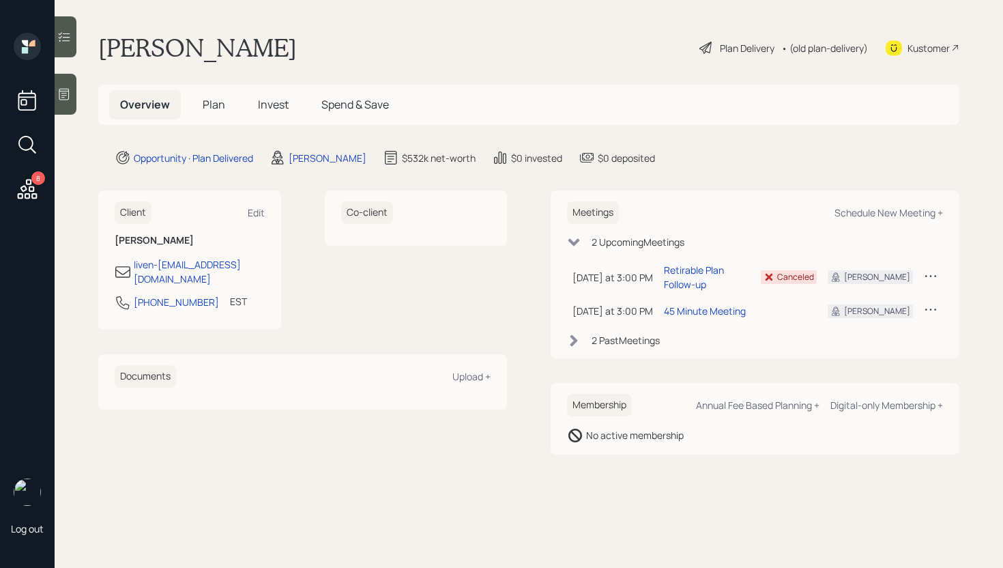
click at [724, 44] on div "Plan Delivery" at bounding box center [747, 48] width 55 height 14
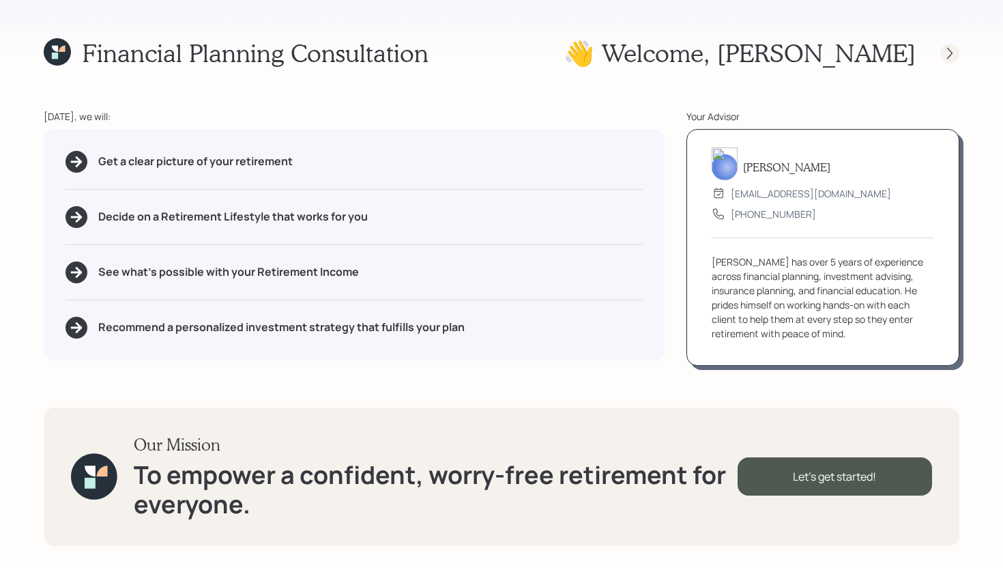
click at [945, 57] on icon at bounding box center [950, 53] width 14 height 14
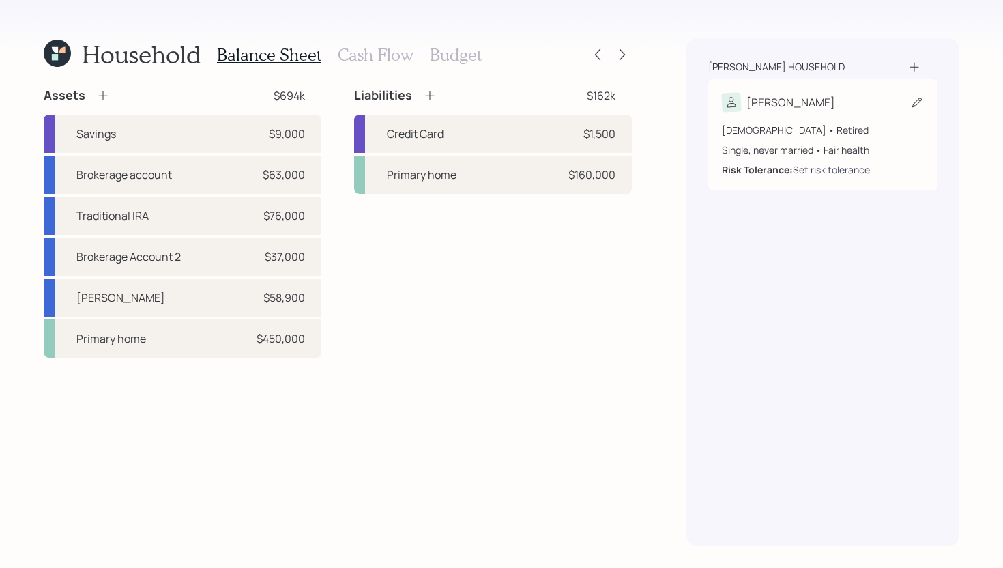
click at [813, 167] on div "Set risk tolerance" at bounding box center [831, 169] width 77 height 14
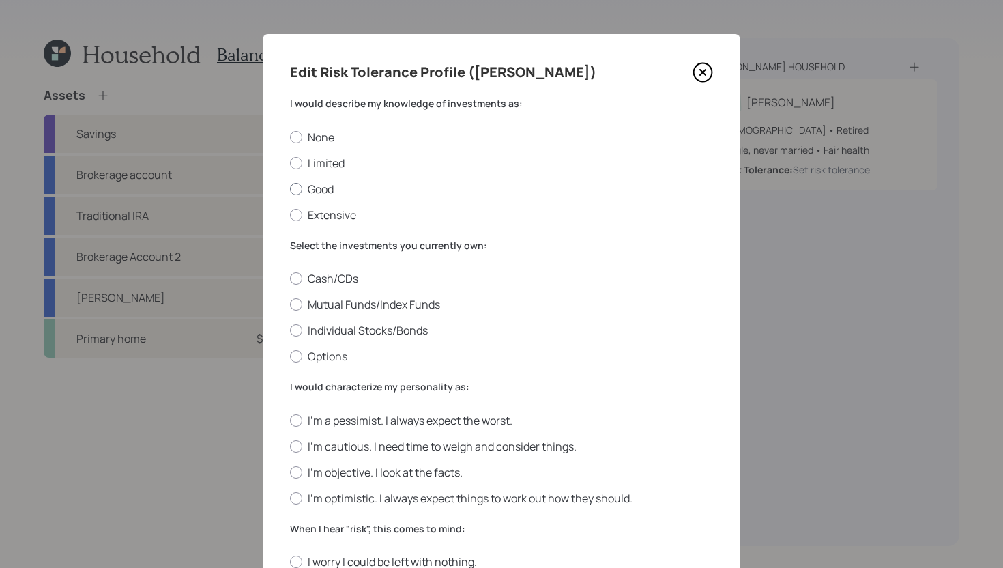
click at [320, 190] on label "Good" at bounding box center [501, 189] width 423 height 15
click at [290, 189] on input "Good" at bounding box center [289, 188] width 1 height 1
radio input "true"
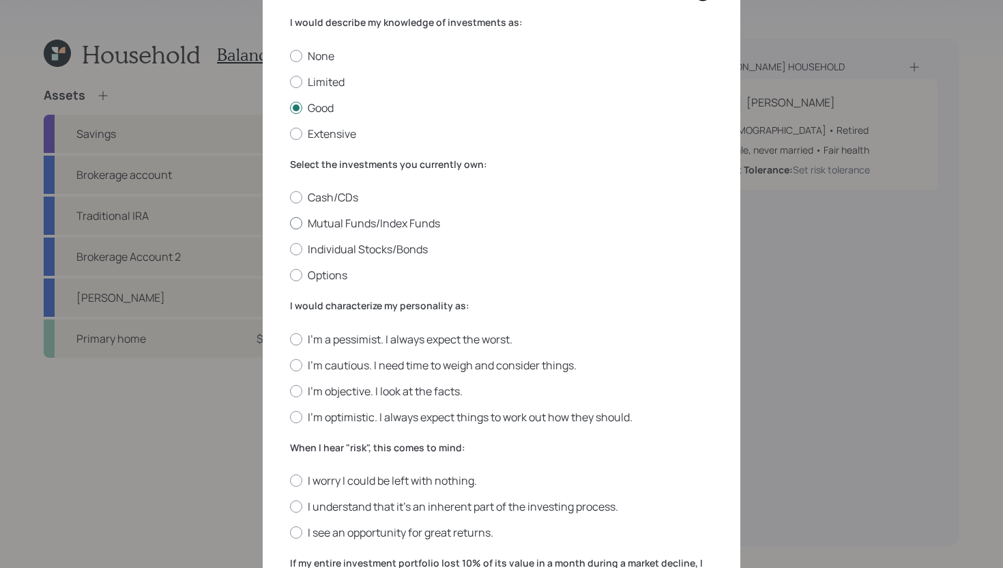
scroll to position [83, 0]
click at [401, 220] on label "Mutual Funds/Index Funds" at bounding box center [501, 221] width 423 height 15
click at [290, 222] on input "Mutual Funds/Index Funds" at bounding box center [289, 222] width 1 height 1
radio input "true"
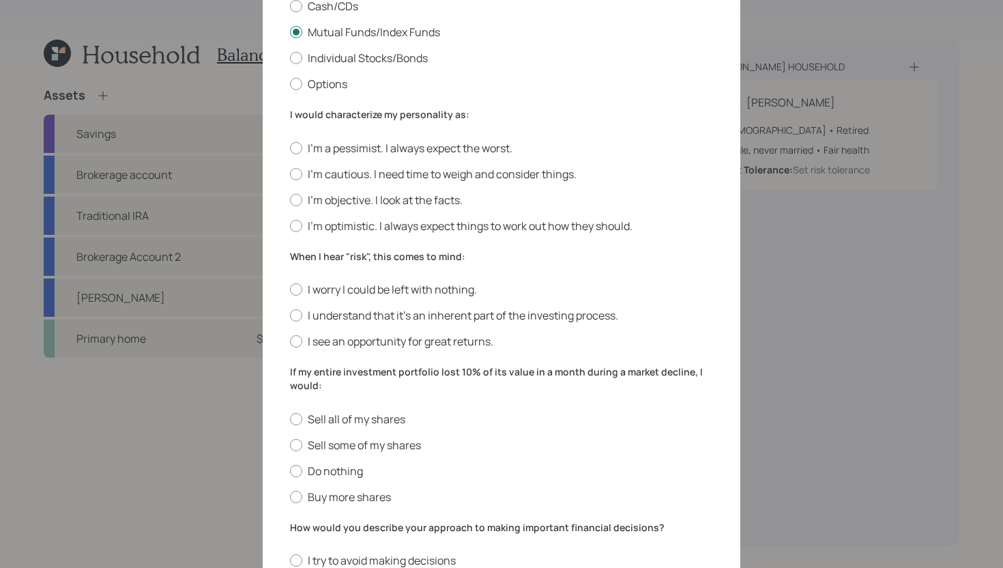
scroll to position [276, 0]
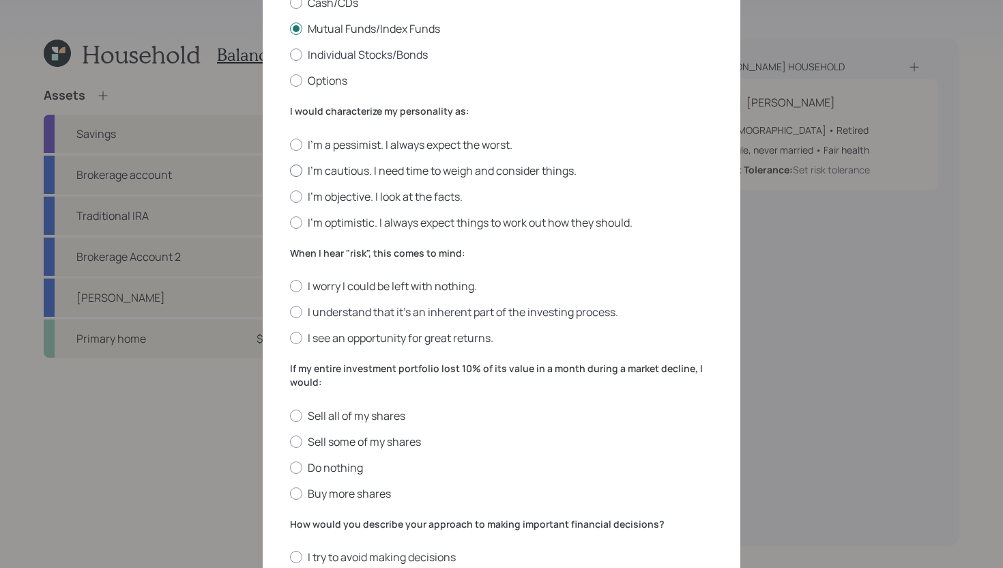
click at [419, 170] on label "I'm cautious. I need time to weigh and consider things." at bounding box center [501, 170] width 423 height 15
click at [290, 170] on input "I'm cautious. I need time to weigh and consider things." at bounding box center [289, 170] width 1 height 1
radio input "true"
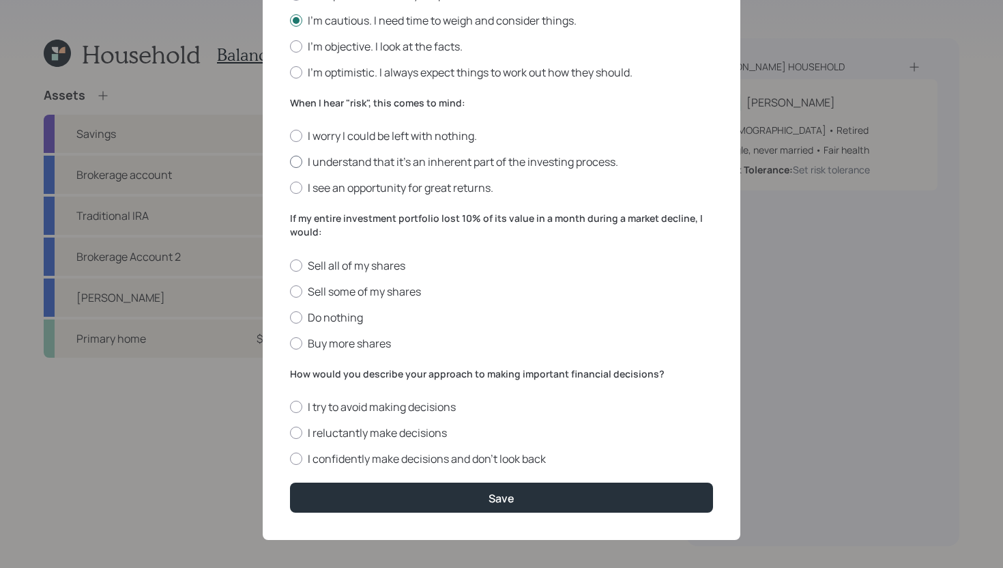
scroll to position [431, 0]
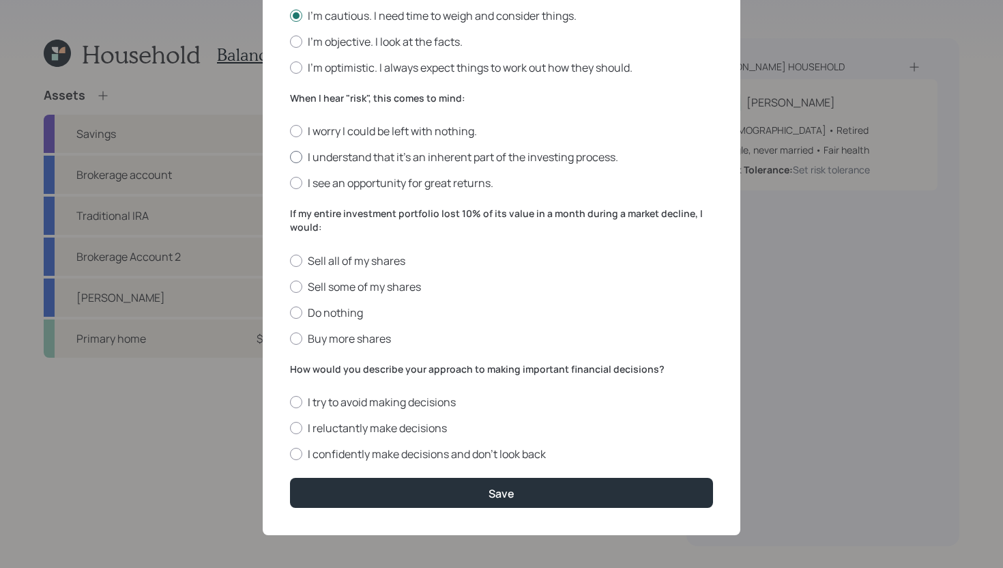
click at [413, 160] on label "I understand that it’s an inherent part of the investing process." at bounding box center [501, 156] width 423 height 15
click at [290, 158] on input "I understand that it’s an inherent part of the investing process." at bounding box center [289, 157] width 1 height 1
radio input "true"
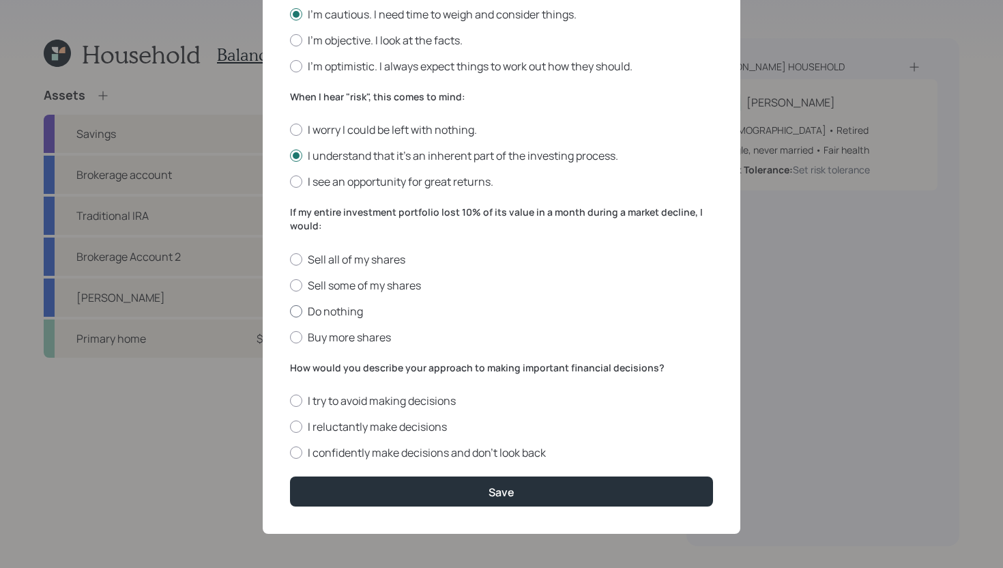
click at [336, 313] on label "Do nothing" at bounding box center [501, 311] width 423 height 15
click at [290, 311] on input "Do nothing" at bounding box center [289, 310] width 1 height 1
radio input "true"
click at [414, 458] on label "I confidently make decisions and don’t look back" at bounding box center [501, 452] width 423 height 15
click at [290, 453] on input "I confidently make decisions and don’t look back" at bounding box center [289, 452] width 1 height 1
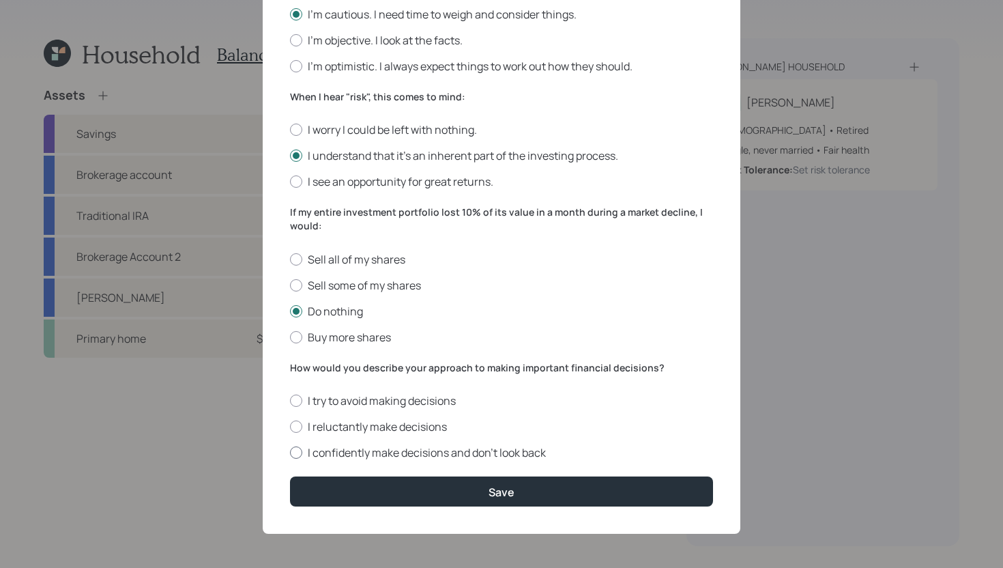
radio input "true"
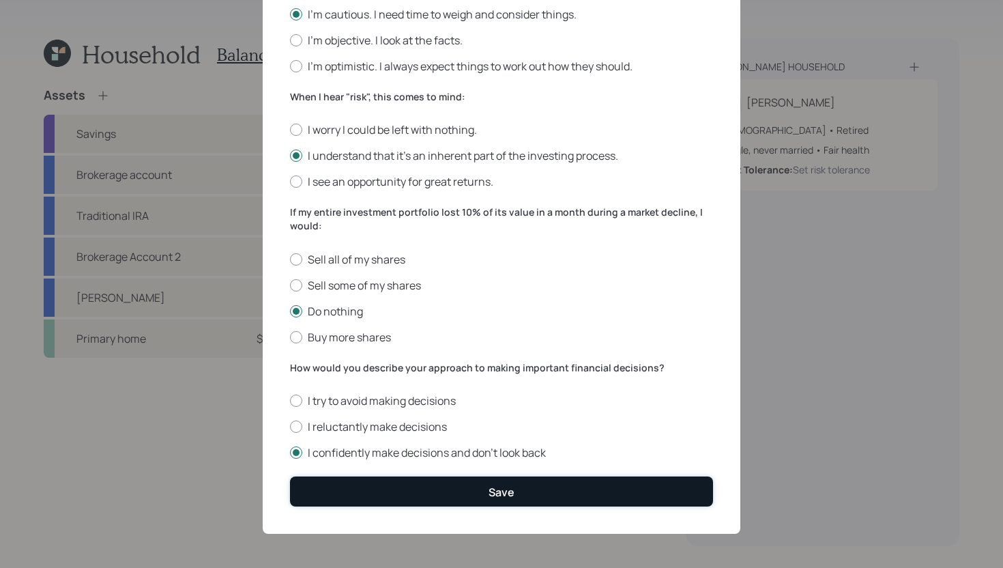
click at [414, 480] on button "Save" at bounding box center [501, 490] width 423 height 29
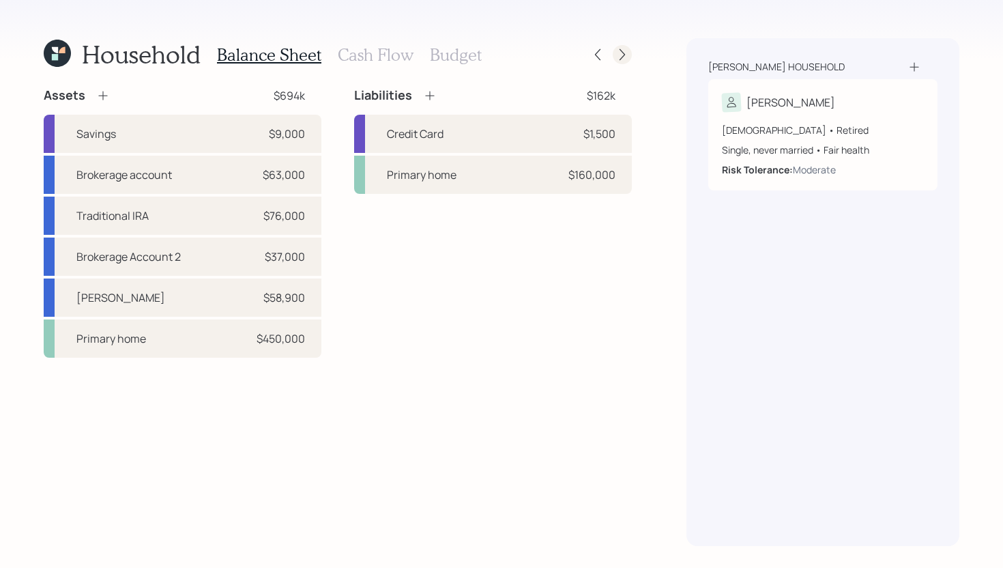
click at [621, 51] on icon at bounding box center [622, 55] width 14 height 14
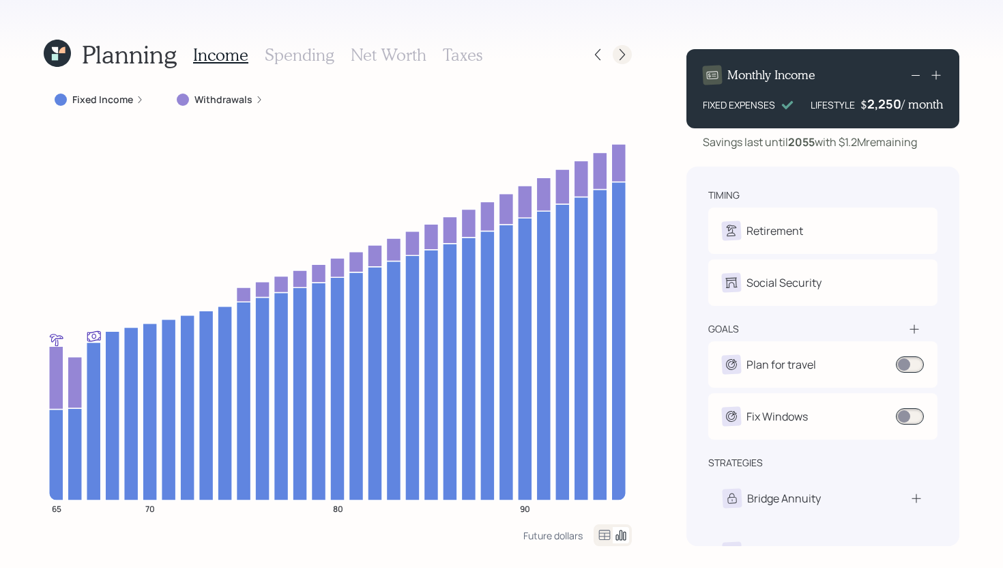
click at [621, 50] on icon at bounding box center [622, 55] width 5 height 12
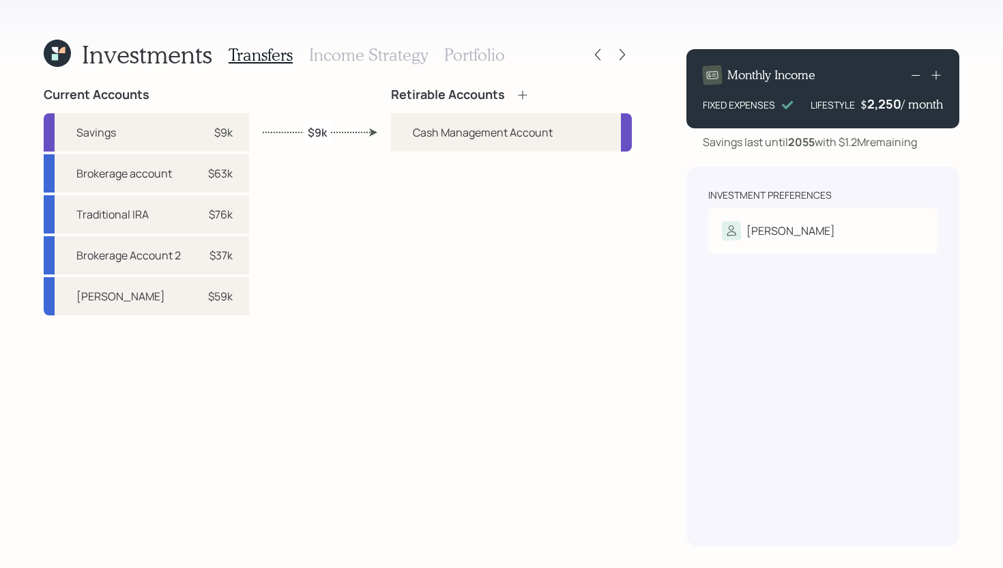
click at [522, 99] on icon at bounding box center [523, 95] width 14 height 14
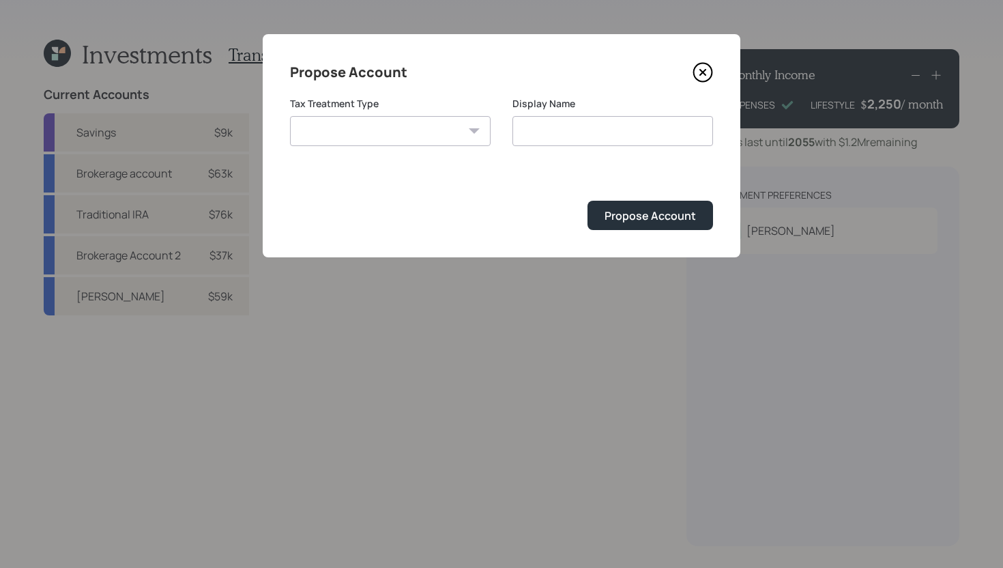
click at [379, 131] on select "Roth Taxable Traditional" at bounding box center [390, 131] width 201 height 30
select select "roth"
click at [290, 116] on select "Roth Taxable Traditional" at bounding box center [390, 131] width 201 height 30
click at [574, 127] on input "Roth" at bounding box center [612, 131] width 201 height 30
type input "[PERSON_NAME]"
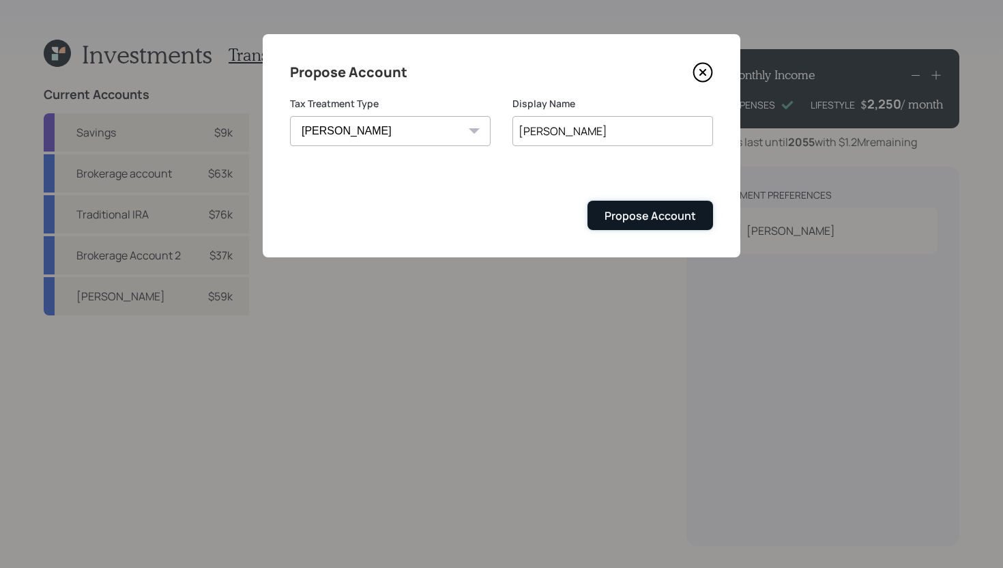
click at [624, 216] on div "Propose Account" at bounding box center [650, 215] width 91 height 15
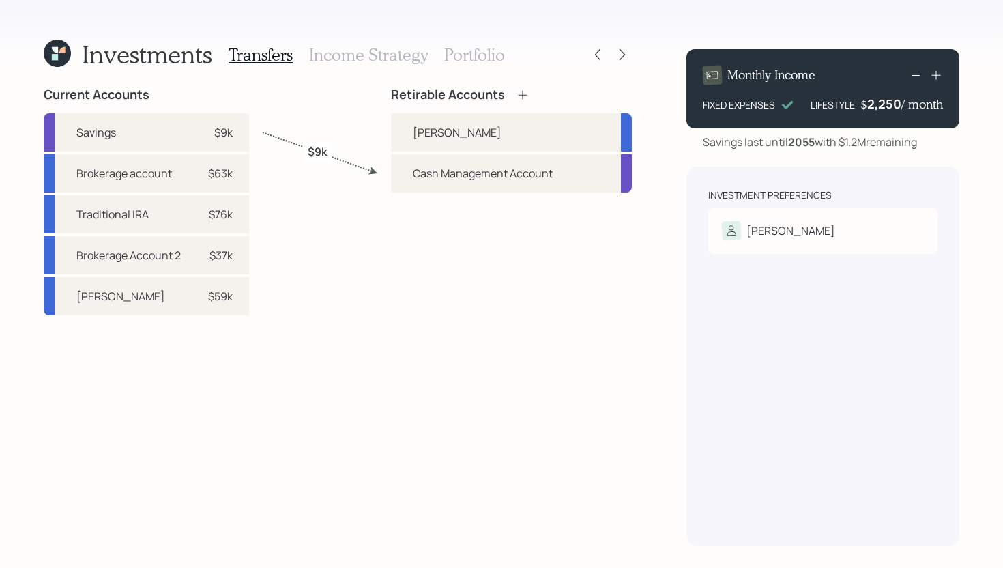
click at [525, 99] on icon at bounding box center [523, 95] width 14 height 14
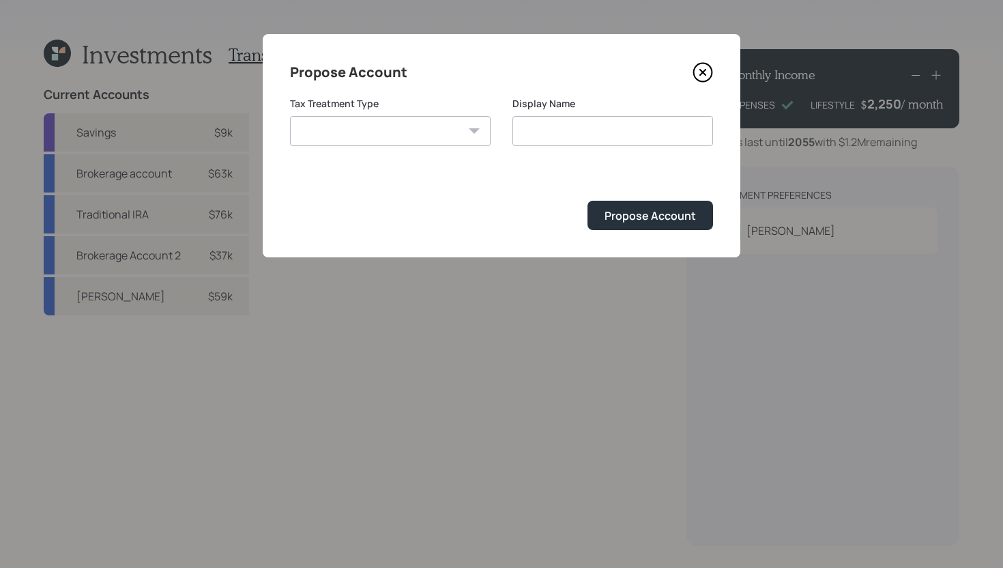
click at [448, 143] on select "Roth Taxable Traditional" at bounding box center [390, 131] width 201 height 30
select select "traditional"
click at [290, 116] on select "Roth Taxable Traditional" at bounding box center [390, 131] width 201 height 30
click at [628, 125] on input "Traditional" at bounding box center [612, 131] width 201 height 30
type input "Traditional IRA"
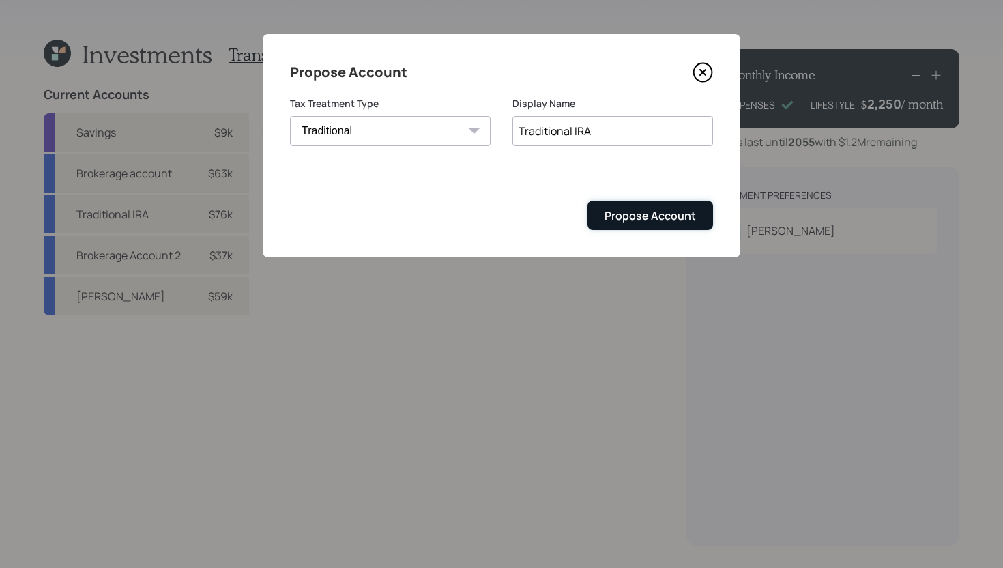
click at [662, 213] on div "Propose Account" at bounding box center [650, 215] width 91 height 15
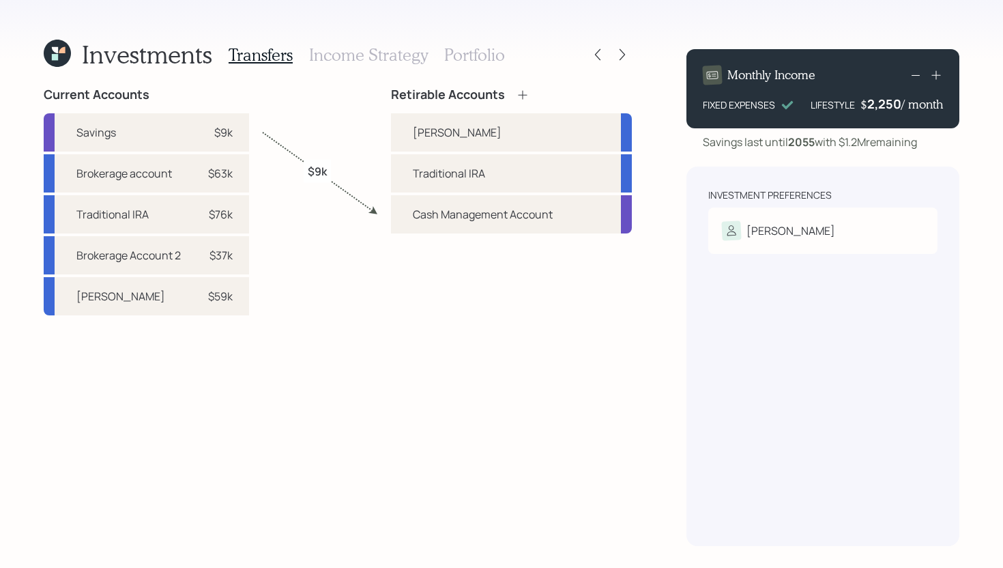
click at [523, 90] on icon at bounding box center [522, 94] width 9 height 9
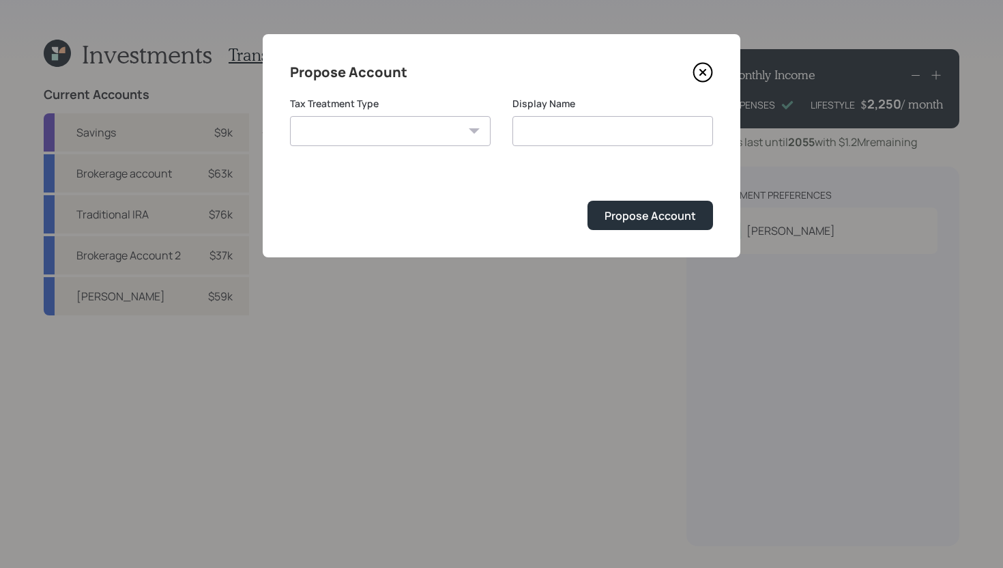
click at [415, 136] on select "Roth Taxable Traditional" at bounding box center [390, 131] width 201 height 30
select select "taxable"
click at [290, 116] on select "Roth Taxable Traditional" at bounding box center [390, 131] width 201 height 30
click at [595, 121] on input "Taxable" at bounding box center [612, 131] width 201 height 30
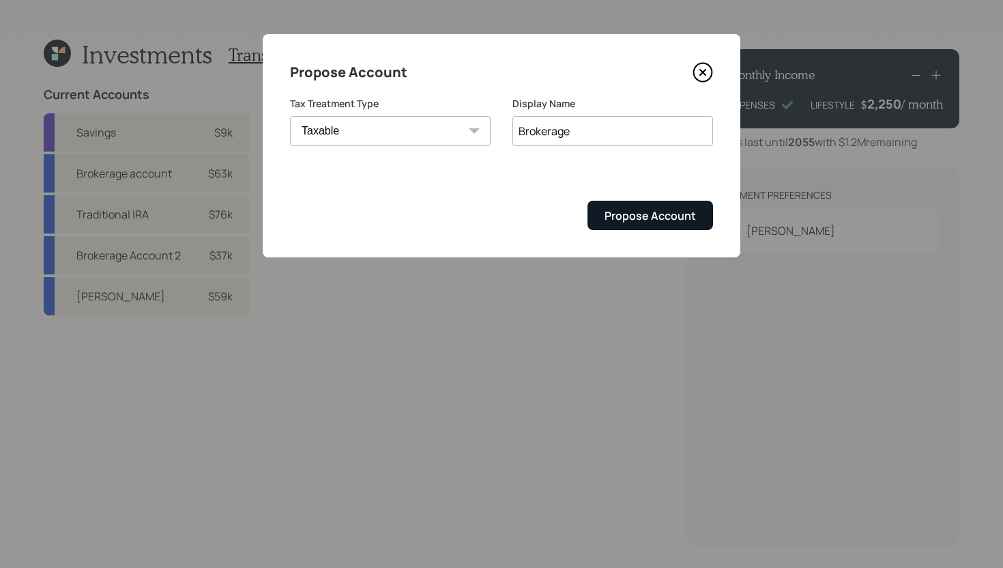
type input "Brokerage"
click at [630, 221] on div "Propose Account" at bounding box center [650, 215] width 91 height 15
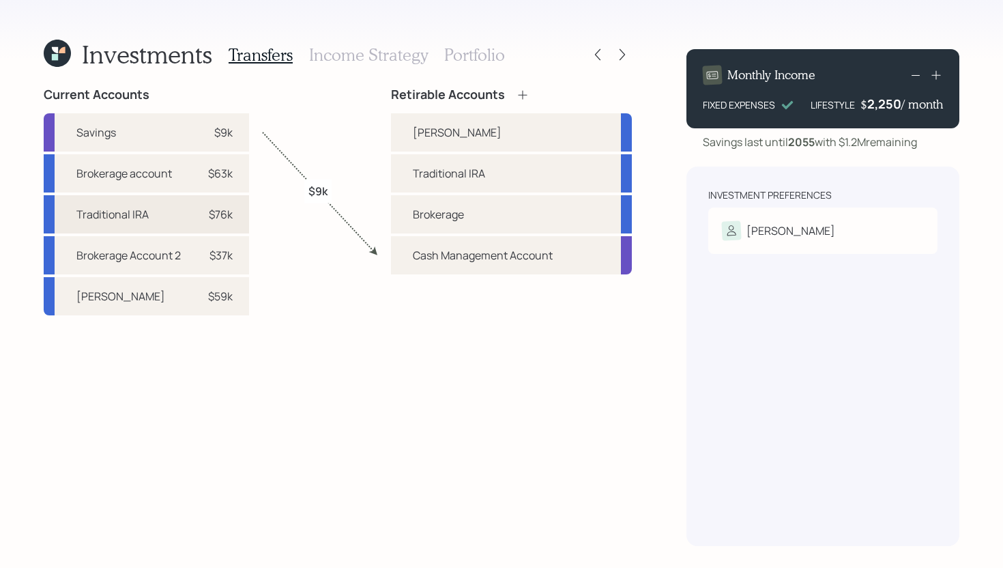
click at [227, 212] on div "$76k" at bounding box center [221, 214] width 24 height 16
click at [389, 176] on div "Current Accounts Savings $9k Brokerage account $63k Traditional IRA $76k Broker…" at bounding box center [338, 316] width 588 height 459
click at [225, 219] on div "$76k" at bounding box center [221, 214] width 24 height 16
click at [465, 179] on div "Traditional IRA" at bounding box center [449, 173] width 72 height 16
select select "c80019b5-7616-43e7-accd-327164f1792d"
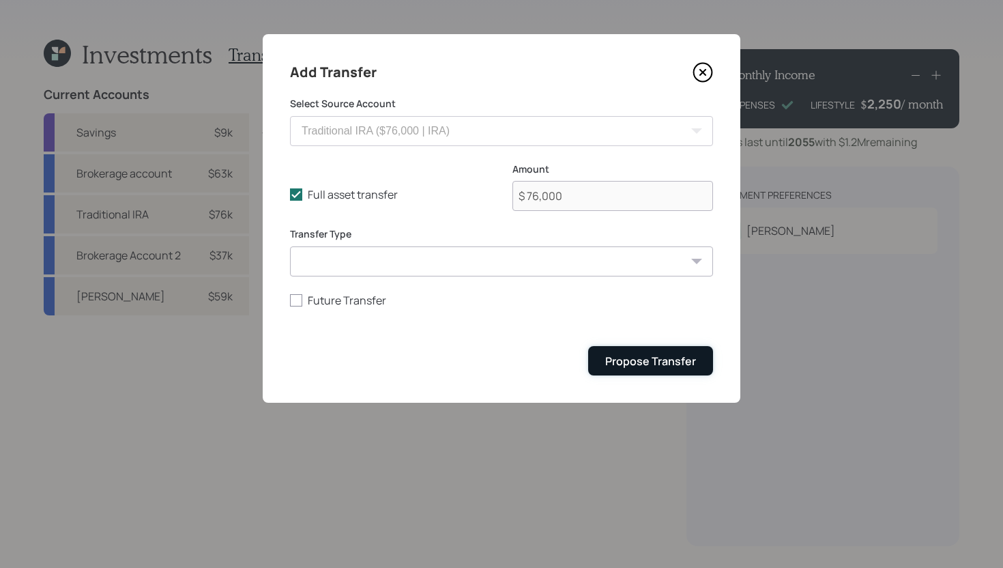
click at [648, 363] on div "Propose Transfer" at bounding box center [650, 360] width 91 height 15
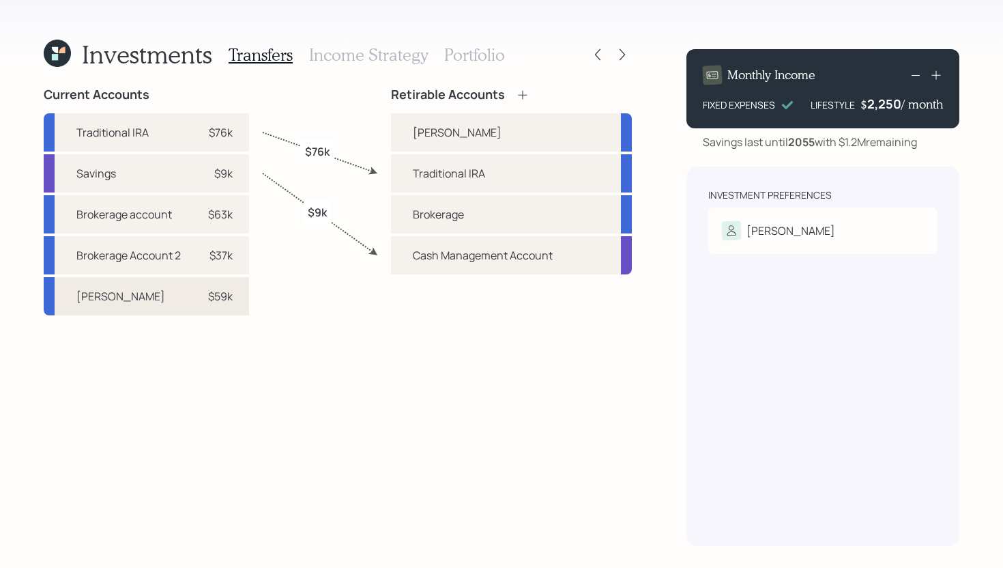
click at [235, 302] on div "Roth IRA $59k" at bounding box center [146, 296] width 205 height 38
click at [435, 124] on div "[PERSON_NAME]" at bounding box center [457, 132] width 89 height 16
select select "55588f73-15db-4edc-8c33-1aa0e5c2458d"
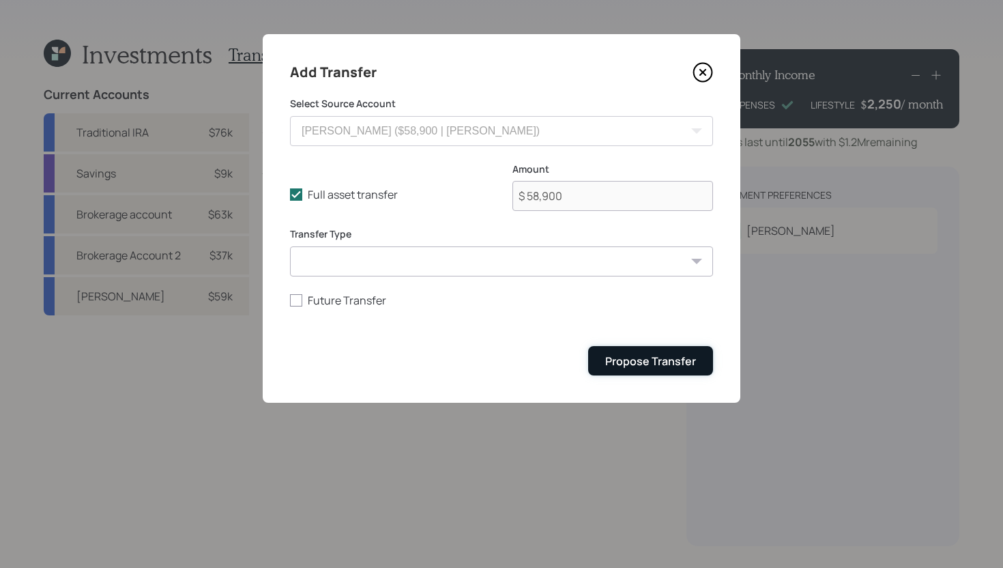
click at [646, 355] on div "Propose Transfer" at bounding box center [650, 360] width 91 height 15
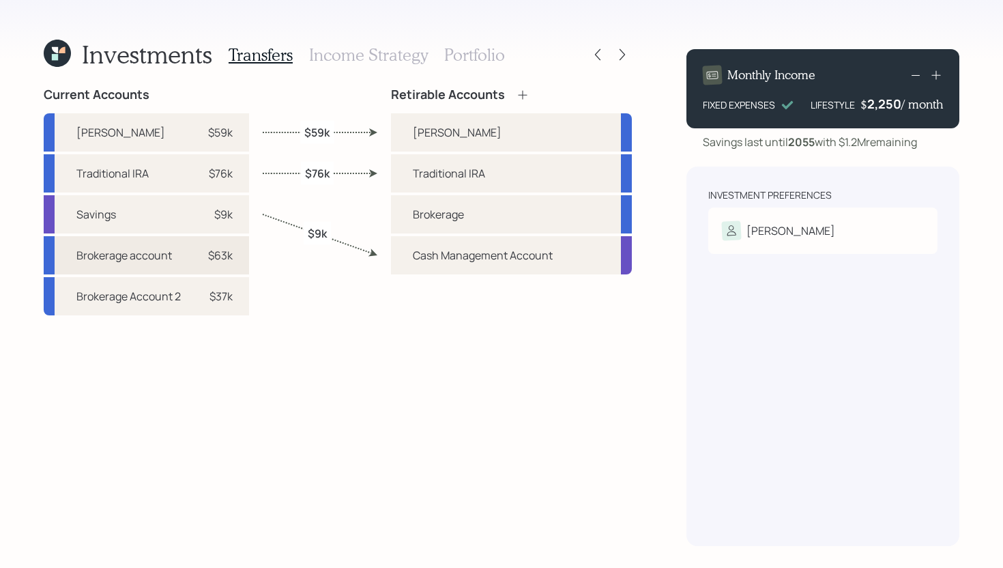
click at [242, 250] on div "Brokerage account $63k" at bounding box center [146, 255] width 205 height 38
click at [430, 210] on div "Brokerage" at bounding box center [438, 214] width 51 height 16
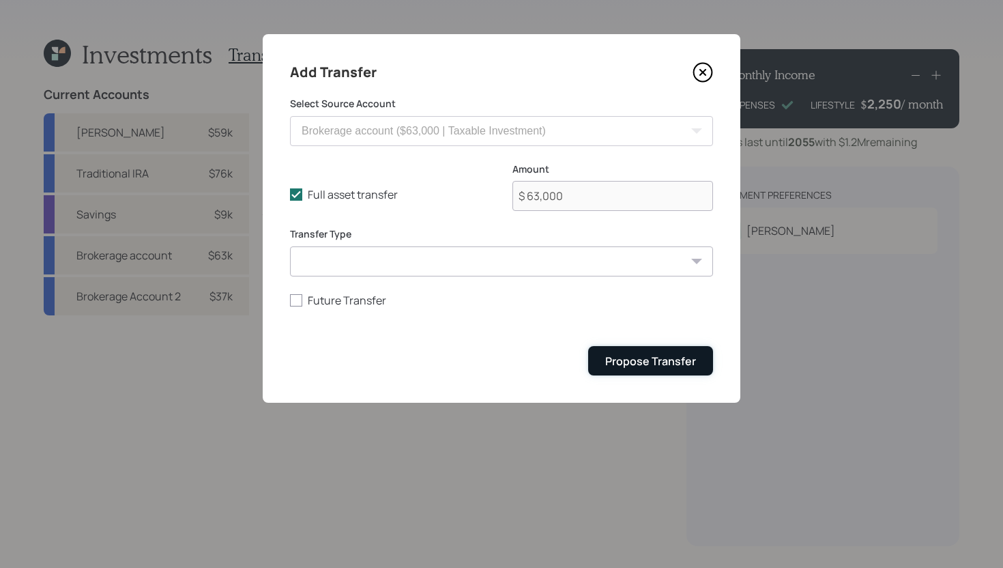
click at [664, 372] on button "Propose Transfer" at bounding box center [650, 360] width 125 height 29
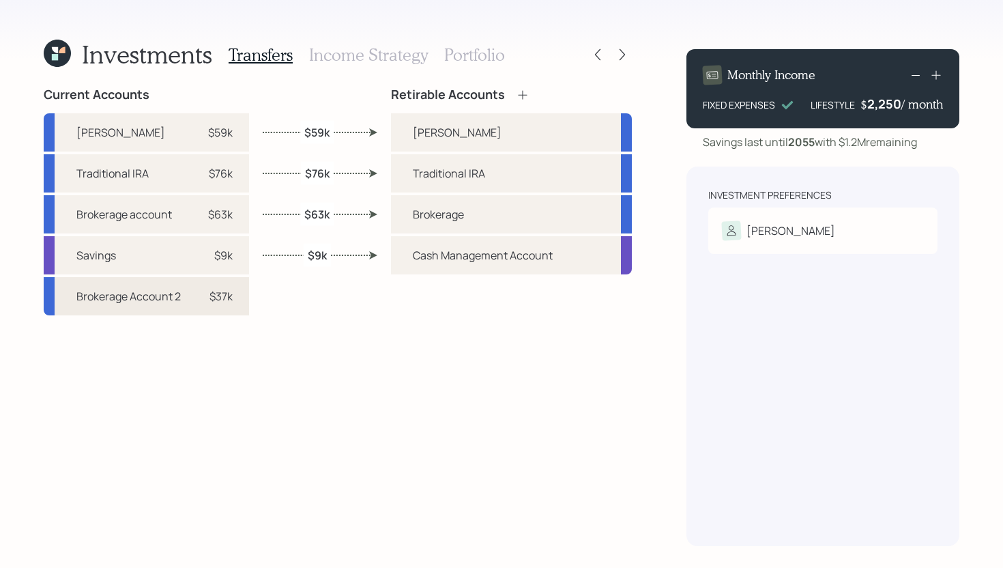
click at [231, 304] on div "Brokerage Account 2 $37k" at bounding box center [146, 296] width 205 height 38
click at [391, 222] on div "Brokerage" at bounding box center [511, 214] width 241 height 38
select select "35e9188b-50e1-4a3a-aa82-211decf1f134"
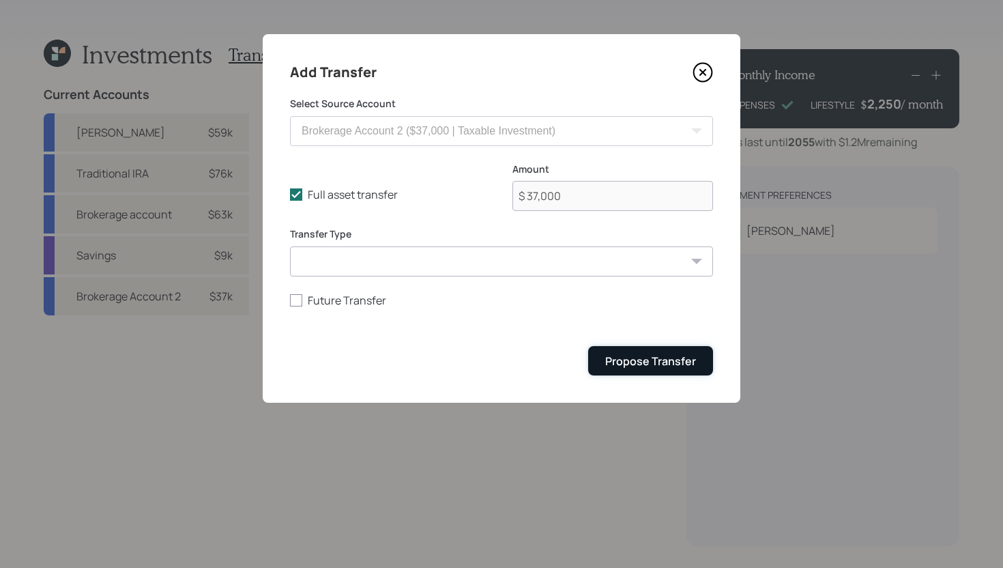
click at [654, 356] on div "Propose Transfer" at bounding box center [650, 360] width 91 height 15
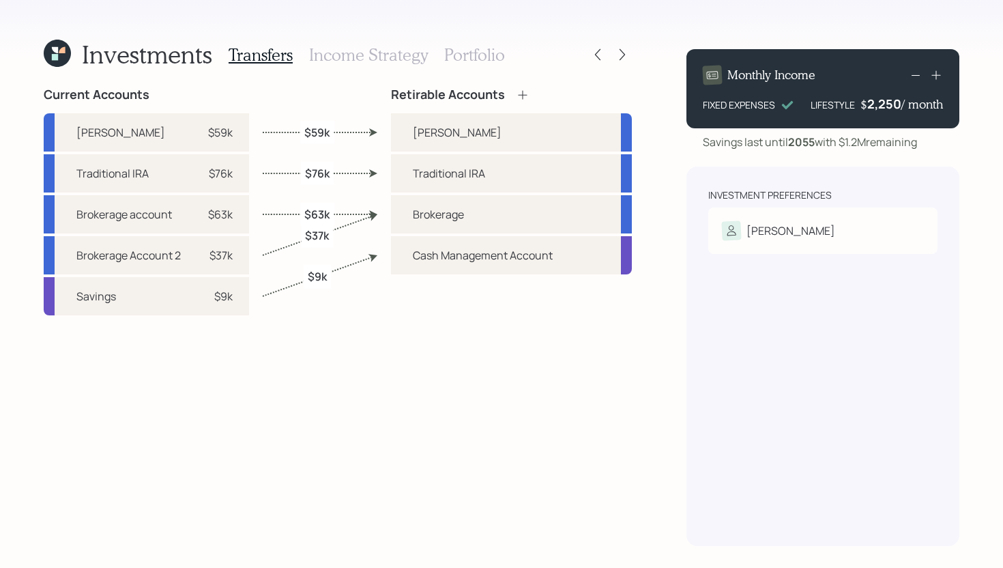
click at [347, 61] on h3 "Income Strategy" at bounding box center [368, 55] width 119 height 20
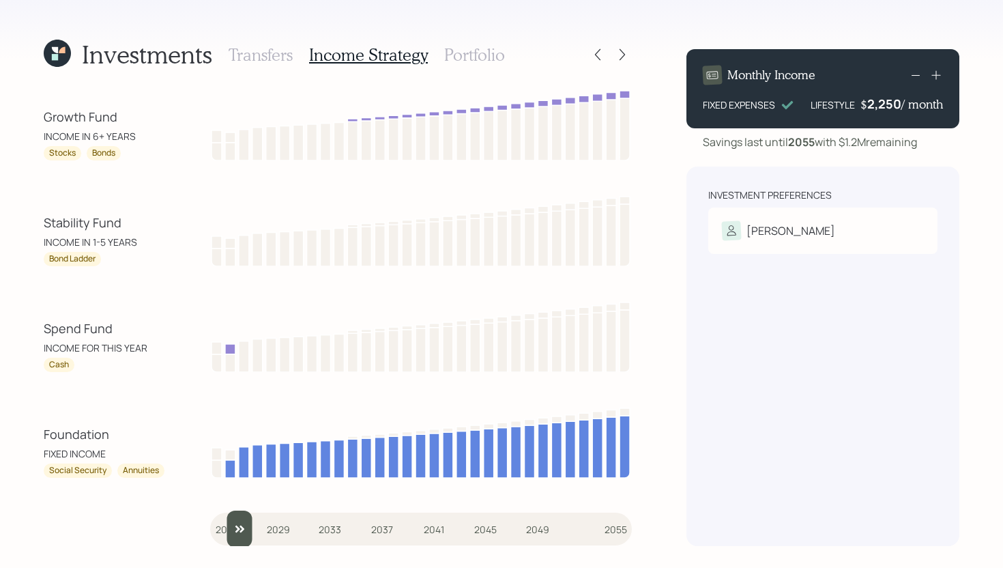
click at [234, 520] on input "slider" at bounding box center [421, 528] width 422 height 37
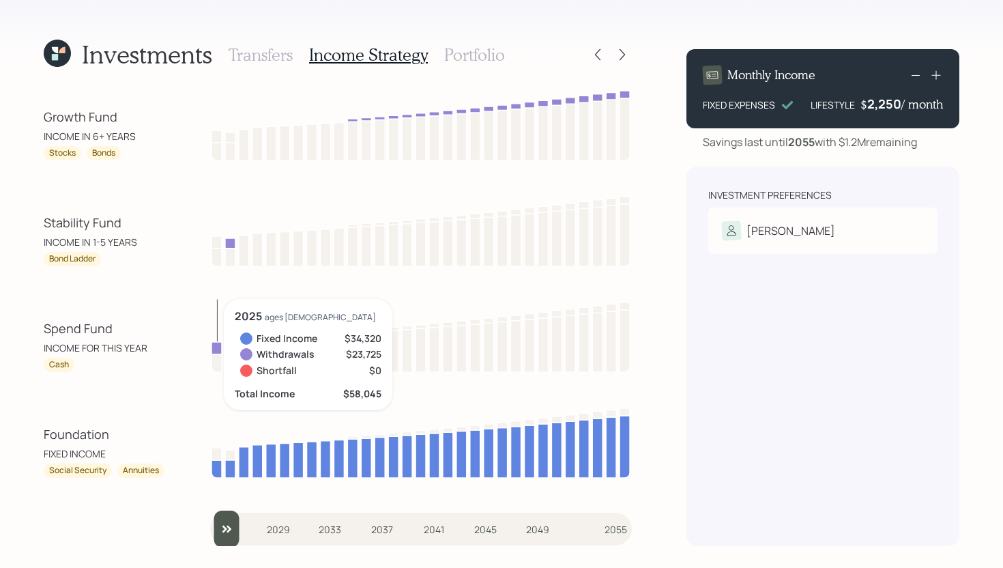
drag, startPoint x: 241, startPoint y: 531, endPoint x: 212, endPoint y: 532, distance: 29.3
click at [212, 532] on input "slider" at bounding box center [421, 528] width 422 height 37
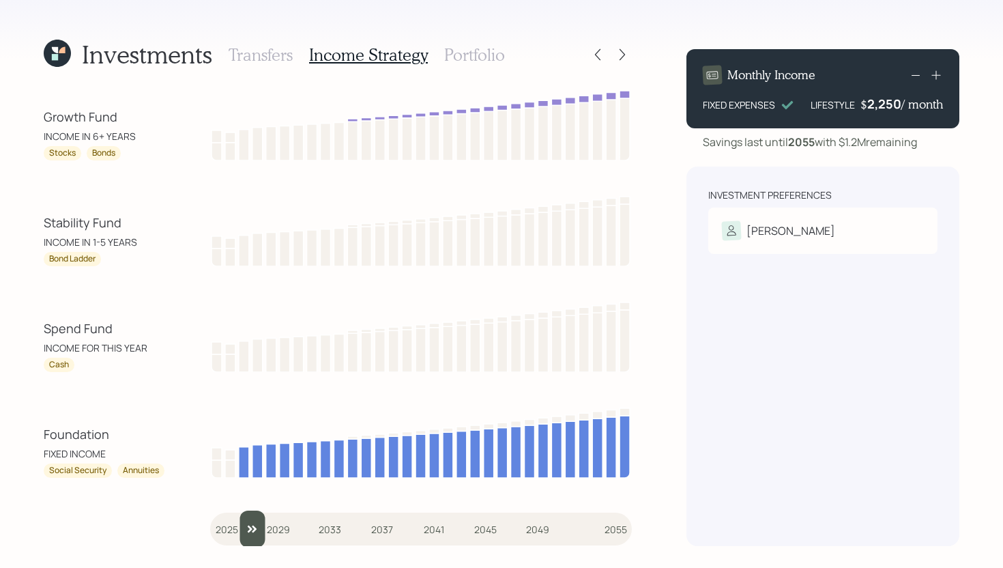
click at [238, 529] on input "slider" at bounding box center [421, 528] width 422 height 37
drag, startPoint x: 249, startPoint y: 529, endPoint x: 213, endPoint y: 530, distance: 36.2
click at [213, 530] on input "slider" at bounding box center [421, 528] width 422 height 37
click at [222, 531] on input "slider" at bounding box center [421, 528] width 422 height 37
click at [232, 527] on input "slider" at bounding box center [421, 528] width 422 height 37
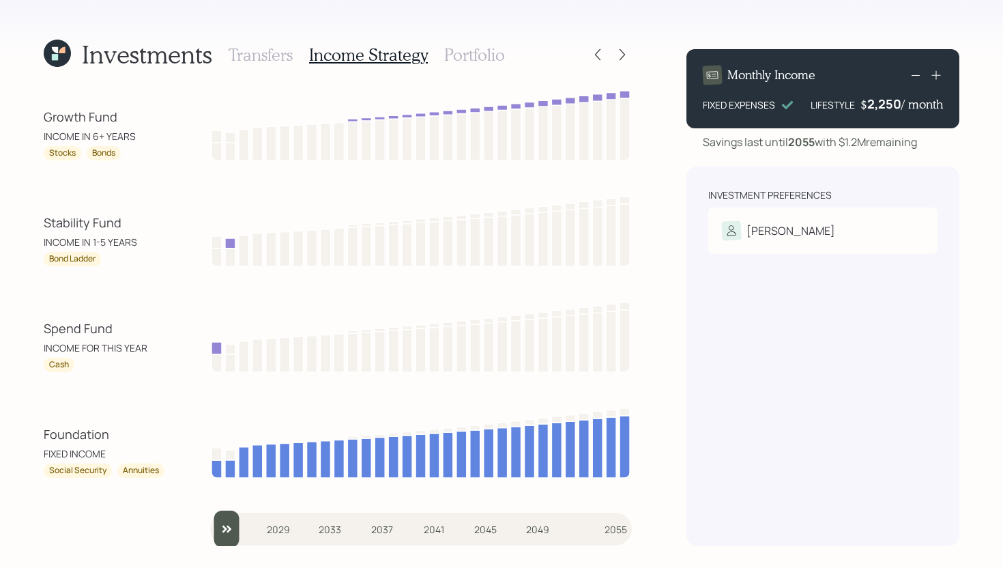
drag, startPoint x: 237, startPoint y: 518, endPoint x: 169, endPoint y: 495, distance: 72.1
click at [210, 510] on input "slider" at bounding box center [421, 528] width 422 height 37
type input "2026"
click at [230, 521] on input "slider" at bounding box center [421, 528] width 422 height 37
click at [485, 50] on h3 "Portfolio" at bounding box center [474, 55] width 61 height 20
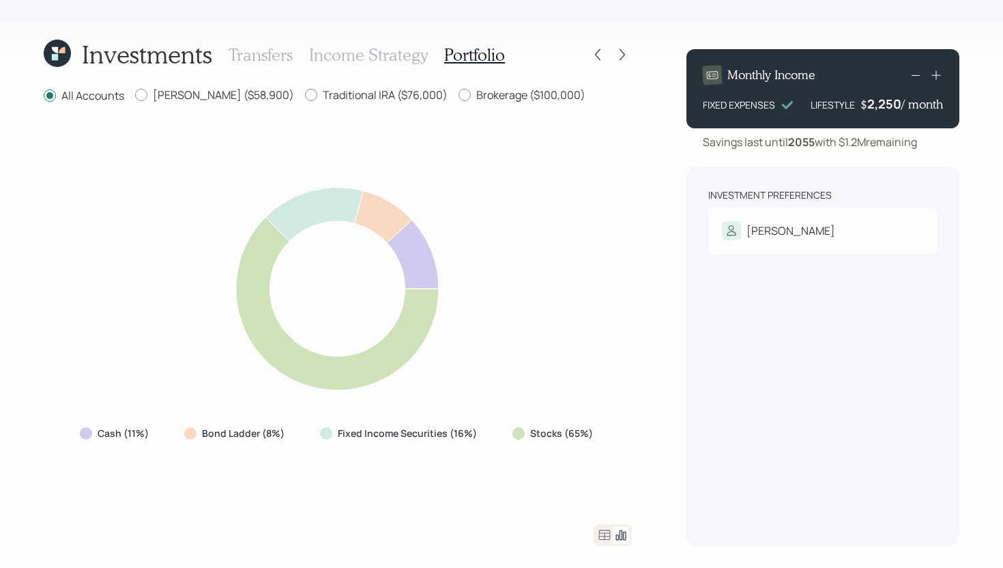
click at [600, 534] on icon at bounding box center [604, 535] width 16 height 16
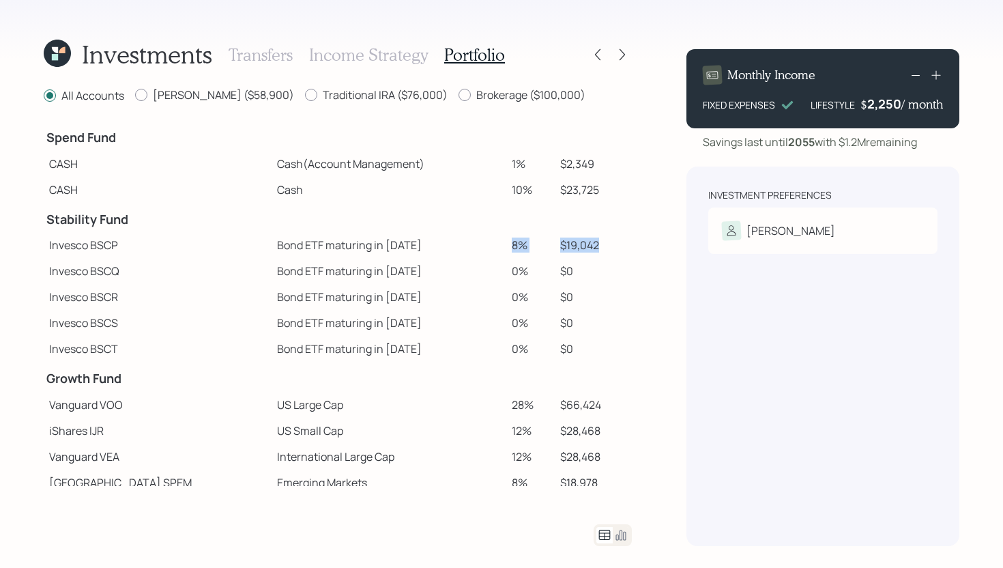
drag, startPoint x: 493, startPoint y: 248, endPoint x: 606, endPoint y: 239, distance: 113.7
click at [606, 239] on tr "Invesco BSCP Bond ETF maturing in 2025 8% $19,042" at bounding box center [338, 245] width 588 height 26
click at [606, 239] on td "$19,042" at bounding box center [593, 245] width 77 height 26
drag, startPoint x: 486, startPoint y: 164, endPoint x: 516, endPoint y: 164, distance: 30.0
click at [516, 164] on tr "CASH Cash (Account Management) 1% $2,349" at bounding box center [338, 164] width 588 height 26
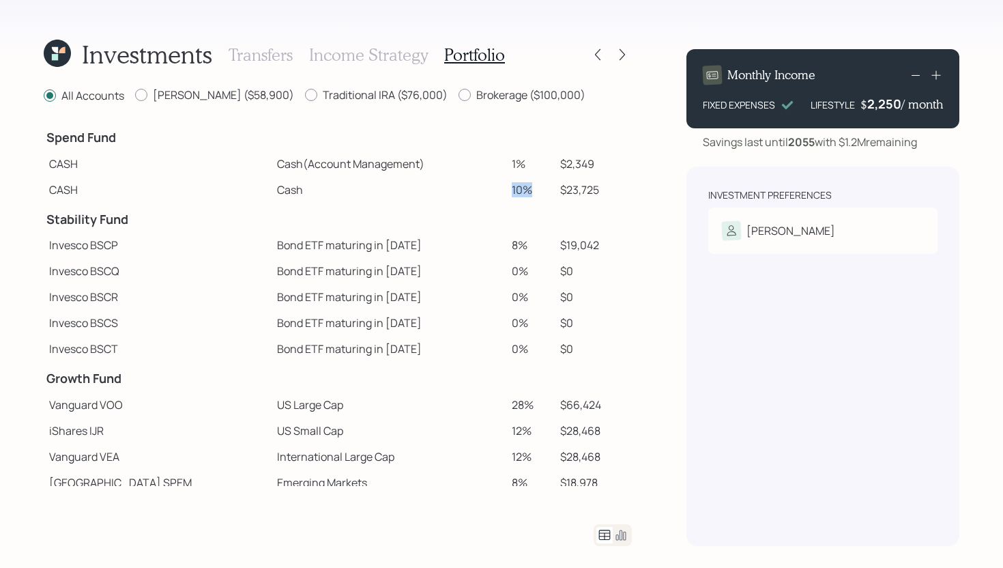
drag, startPoint x: 493, startPoint y: 193, endPoint x: 536, endPoint y: 193, distance: 43.0
click at [535, 193] on td "10%" at bounding box center [530, 190] width 48 height 26
drag, startPoint x: 590, startPoint y: 190, endPoint x: 534, endPoint y: 190, distance: 56.0
click at [534, 190] on tr "CASH Cash 10% $23,725" at bounding box center [338, 190] width 588 height 26
click at [534, 190] on td "10%" at bounding box center [530, 190] width 48 height 26
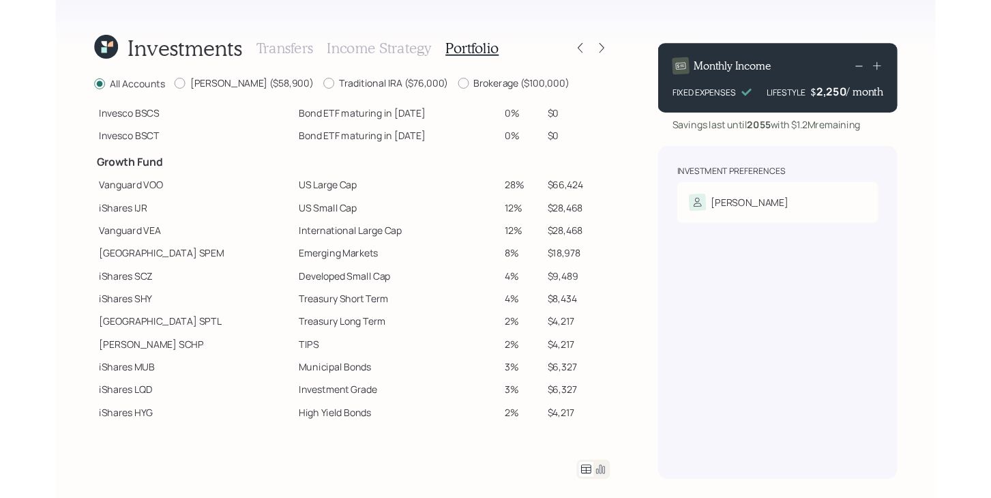
scroll to position [217, 0]
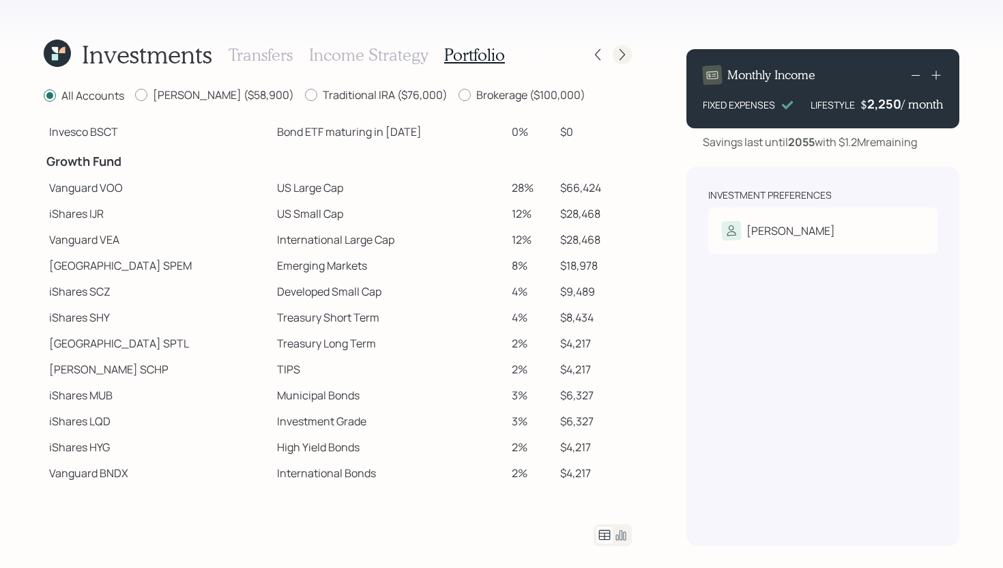
click at [624, 59] on icon at bounding box center [622, 55] width 14 height 14
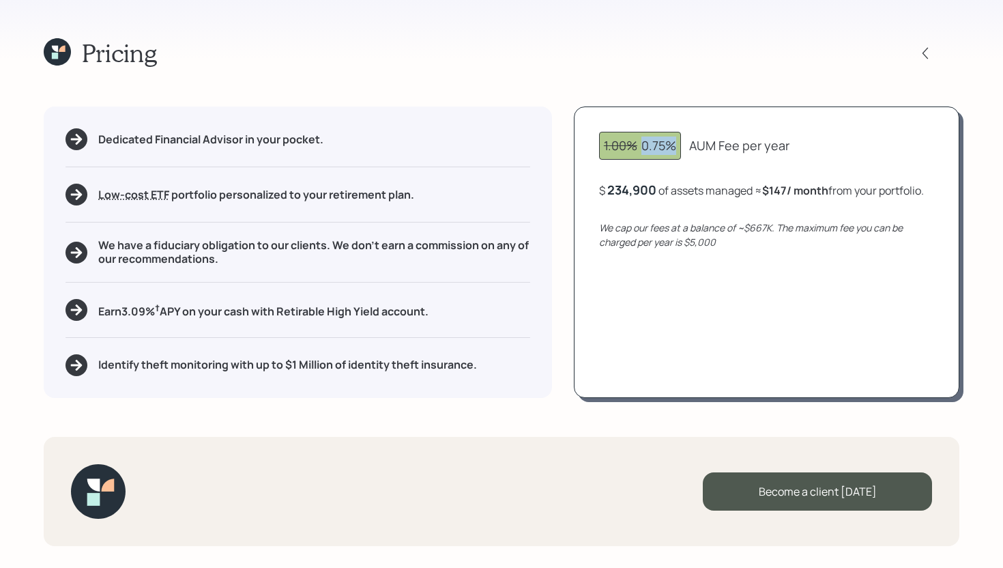
drag, startPoint x: 645, startPoint y: 148, endPoint x: 676, endPoint y: 147, distance: 30.7
click at [675, 147] on div "1.00% 0.75%" at bounding box center [640, 145] width 72 height 18
click at [849, 136] on div "1.00% 0.75% AUM Fee per year" at bounding box center [766, 146] width 335 height 28
click at [929, 51] on icon at bounding box center [925, 53] width 14 height 14
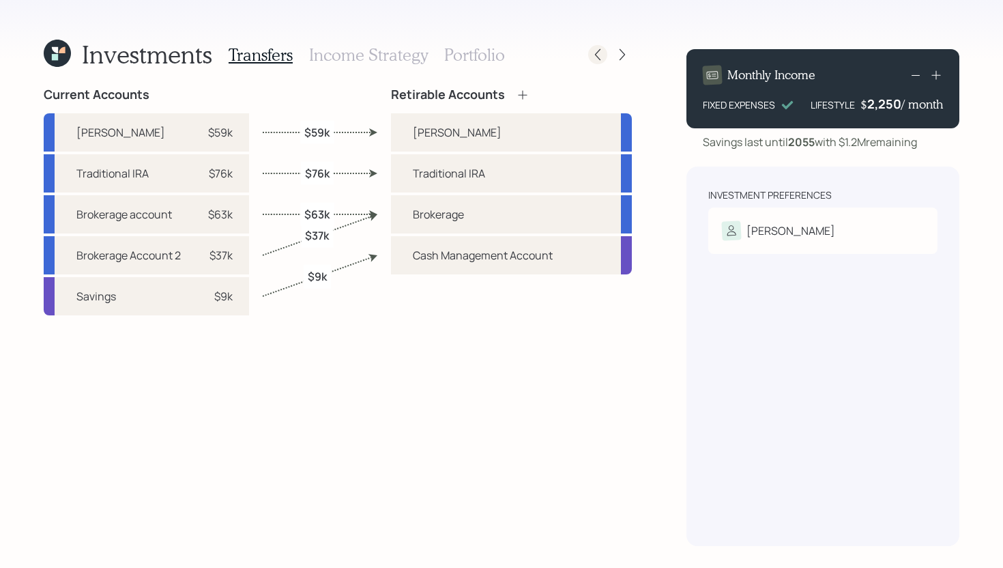
click at [597, 57] on icon at bounding box center [597, 55] width 5 height 12
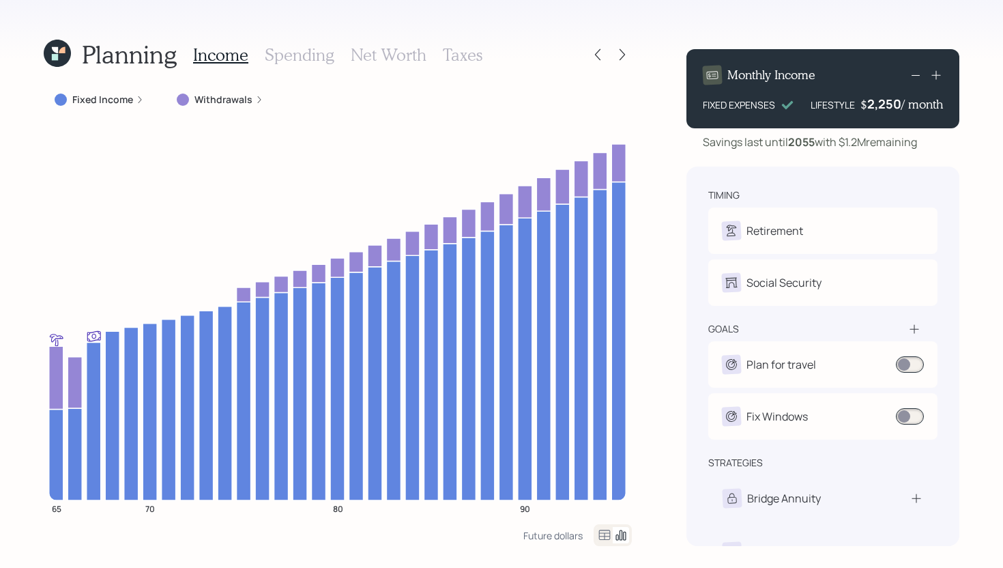
click at [386, 61] on h3 "Net Worth" at bounding box center [389, 55] width 76 height 20
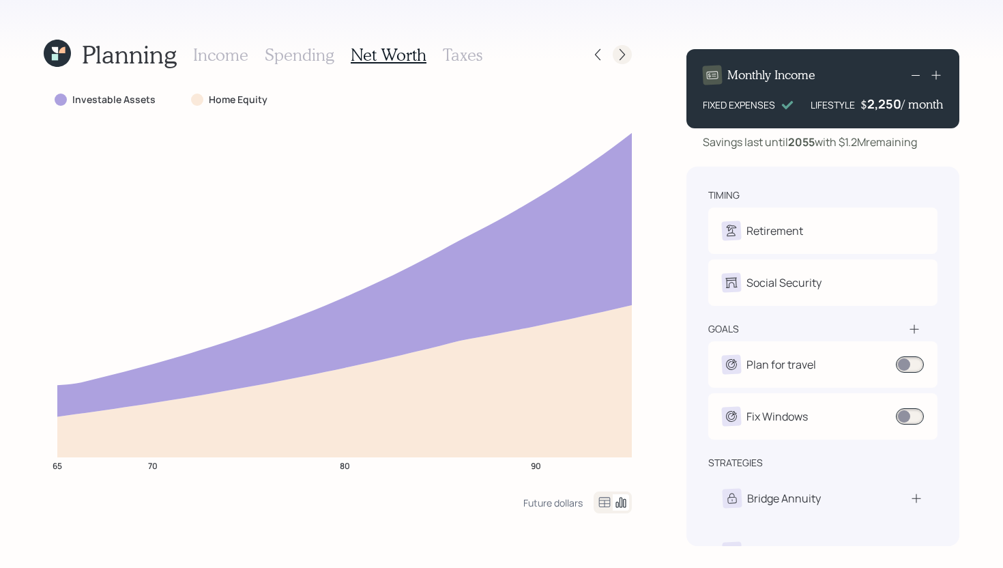
click at [620, 52] on icon at bounding box center [622, 55] width 14 height 14
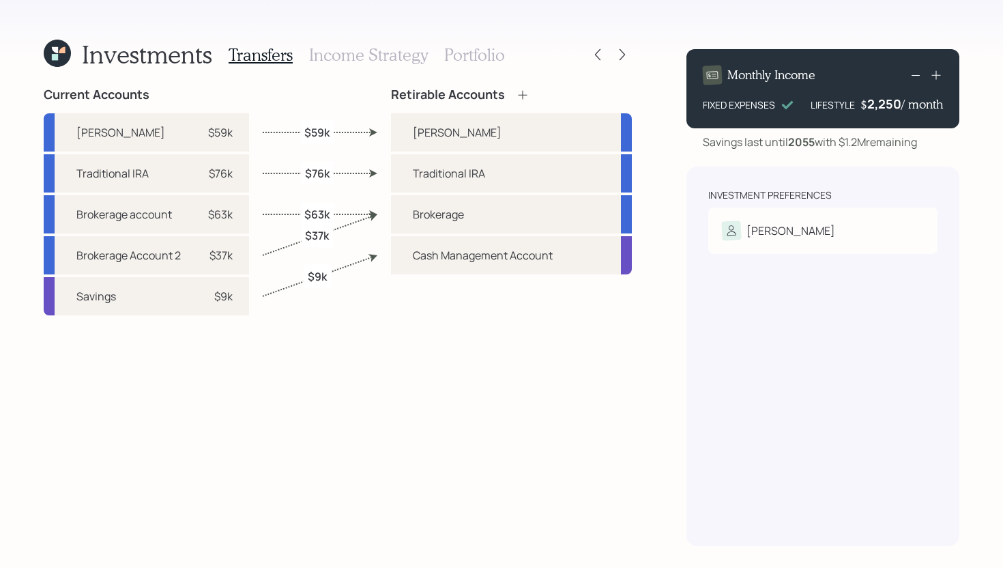
click at [620, 52] on icon at bounding box center [622, 55] width 14 height 14
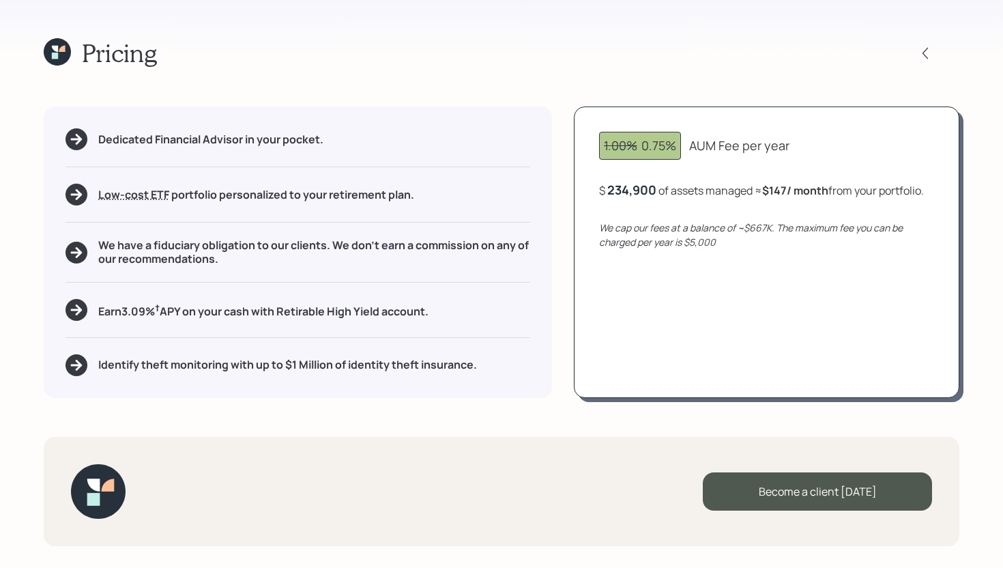
drag, startPoint x: 740, startPoint y: 228, endPoint x: 772, endPoint y: 227, distance: 31.4
click at [772, 227] on icon "We cap our fees at a balance of ~$667K. The maximum fee you can be charged per …" at bounding box center [751, 234] width 304 height 27
drag, startPoint x: 720, startPoint y: 244, endPoint x: 686, endPoint y: 244, distance: 34.1
click at [686, 244] on div "We cap our fees at a balance of ~$667K. The maximum fee you can be charged per …" at bounding box center [766, 234] width 335 height 29
drag, startPoint x: 774, startPoint y: 228, endPoint x: 750, endPoint y: 227, distance: 23.9
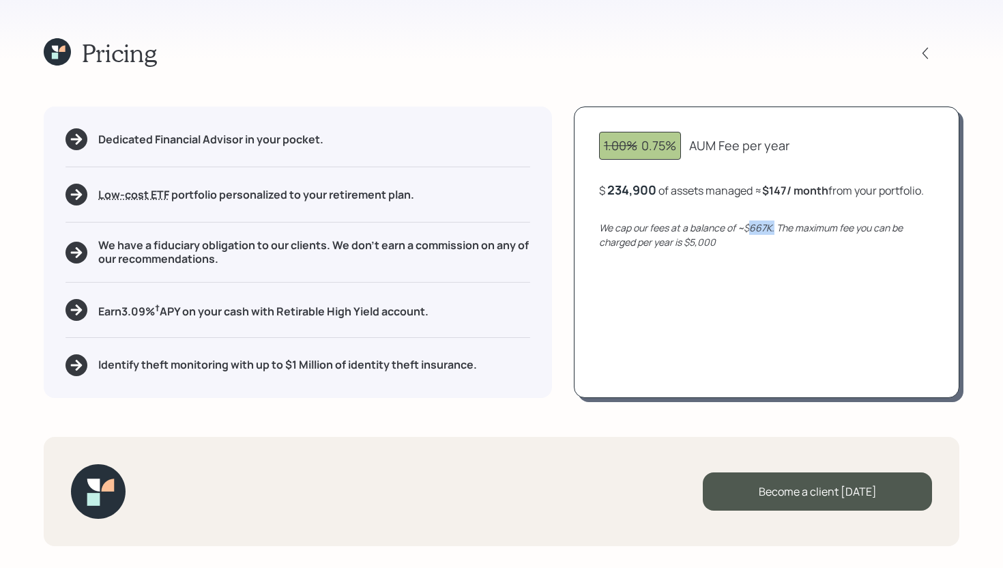
click at [750, 227] on icon "We cap our fees at a balance of ~$667K. The maximum fee you can be charged per …" at bounding box center [751, 234] width 304 height 27
click at [628, 212] on div "1.00% 0.75% AUM Fee per year $ 234,900 of assets managed ≈ $147 / month from yo…" at bounding box center [767, 251] width 386 height 291
click at [64, 53] on icon at bounding box center [57, 51] width 27 height 27
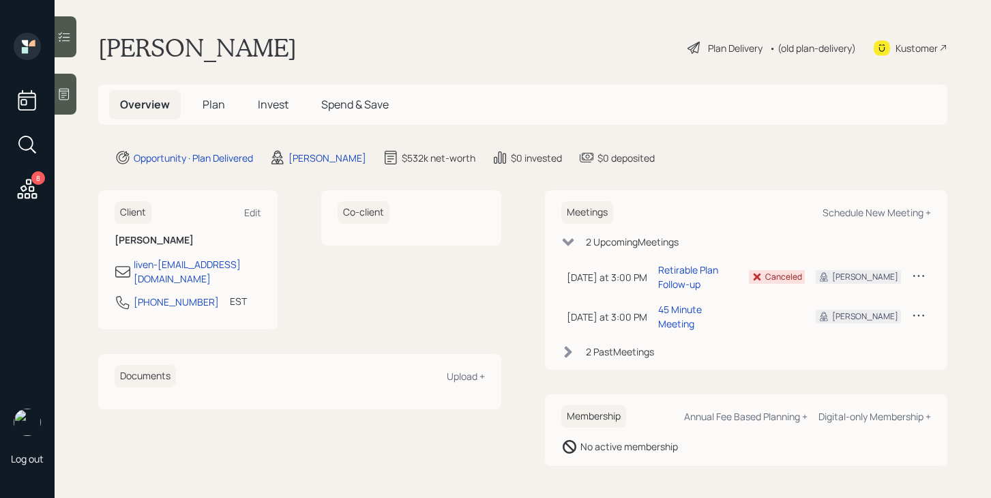
click at [272, 112] on span "Invest" at bounding box center [273, 104] width 31 height 15
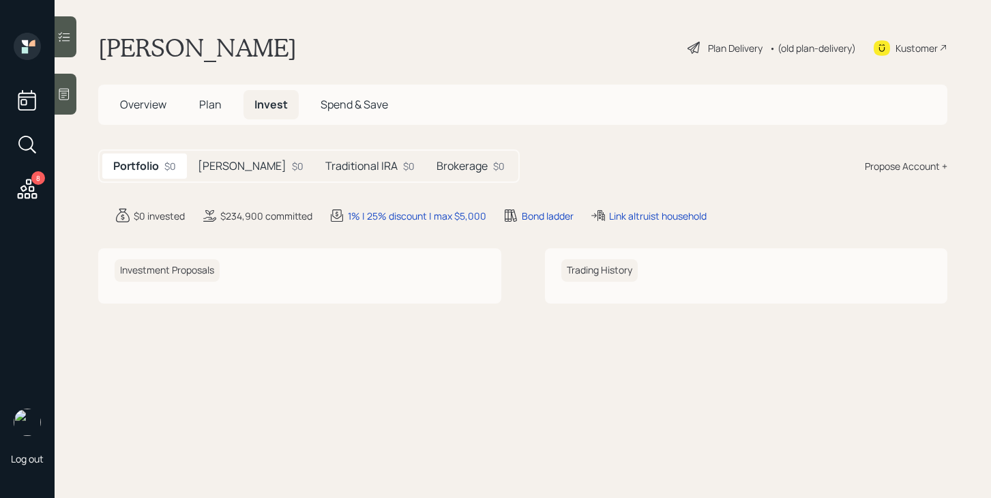
click at [216, 100] on span "Plan" at bounding box center [210, 104] width 23 height 15
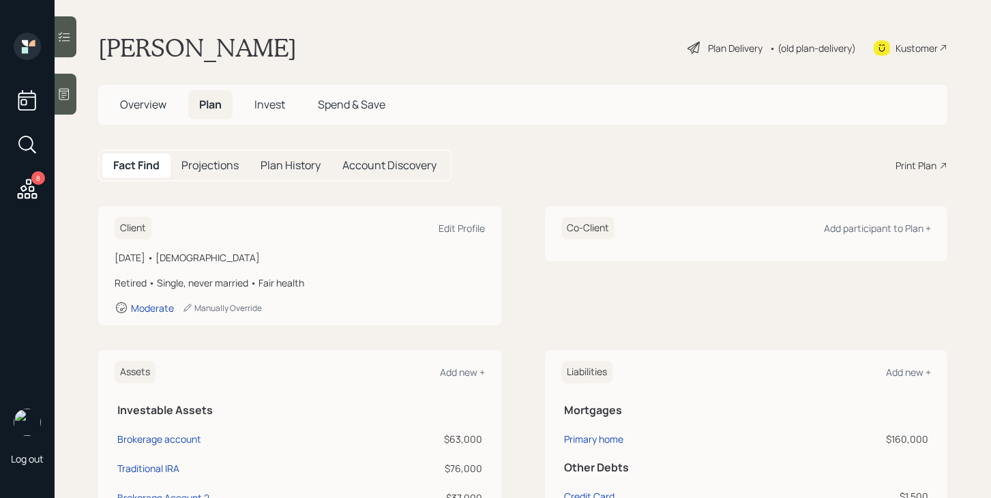
click at [925, 169] on div "Print Plan" at bounding box center [916, 165] width 41 height 14
